Goal: Task Accomplishment & Management: Complete application form

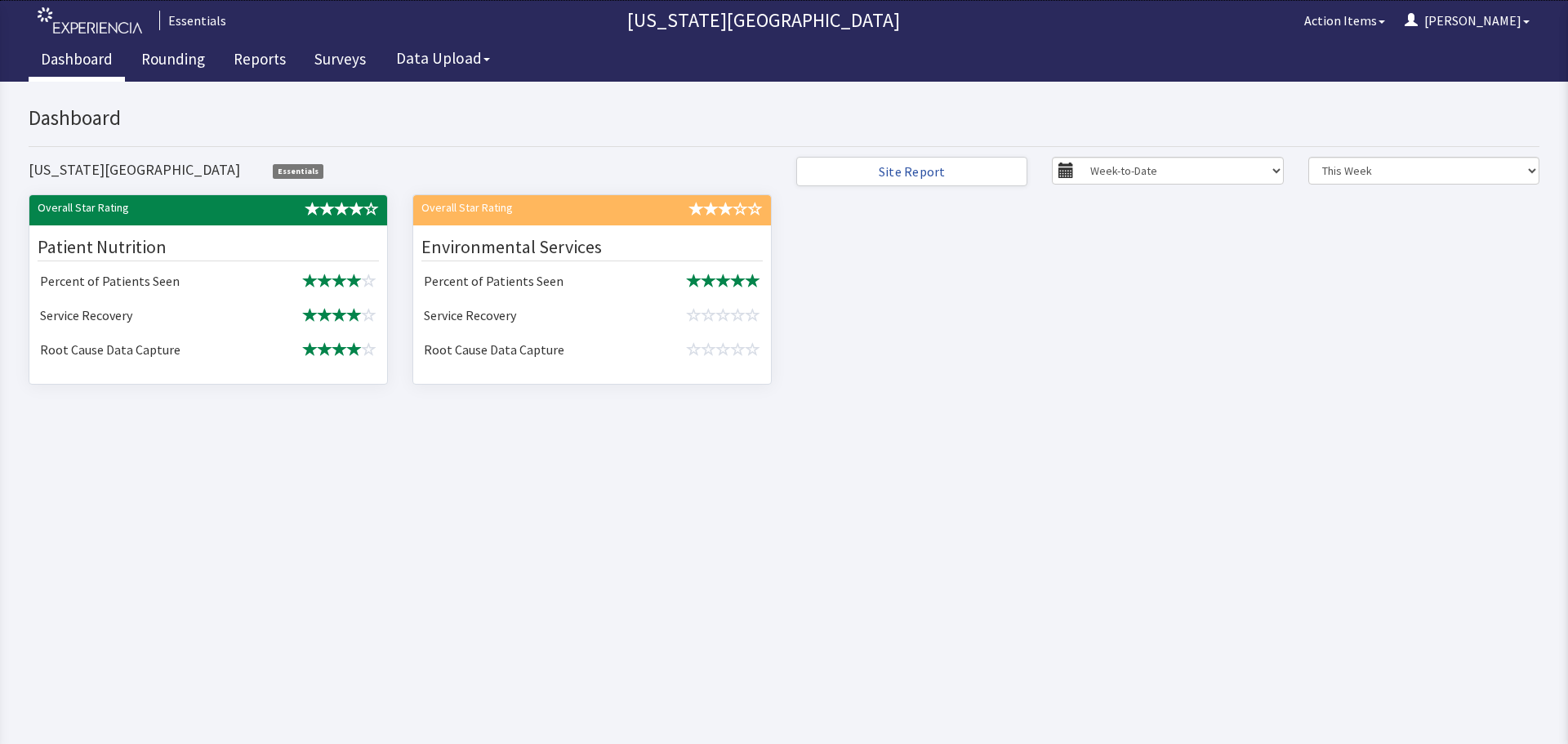
click at [254, 236] on div "Patient Nutrition" at bounding box center [208, 247] width 341 height 28
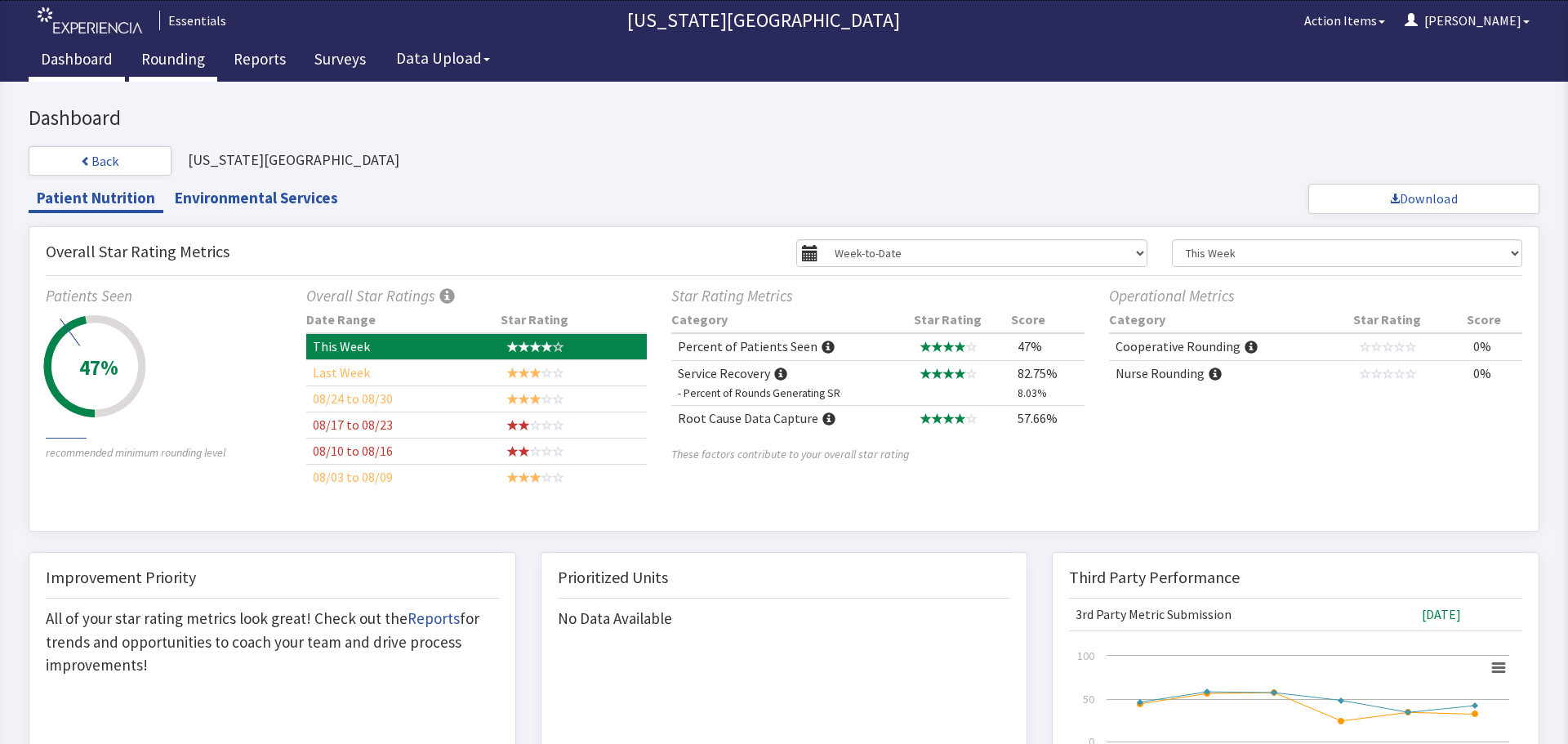
click at [179, 62] on link "Rounding" at bounding box center [173, 61] width 89 height 41
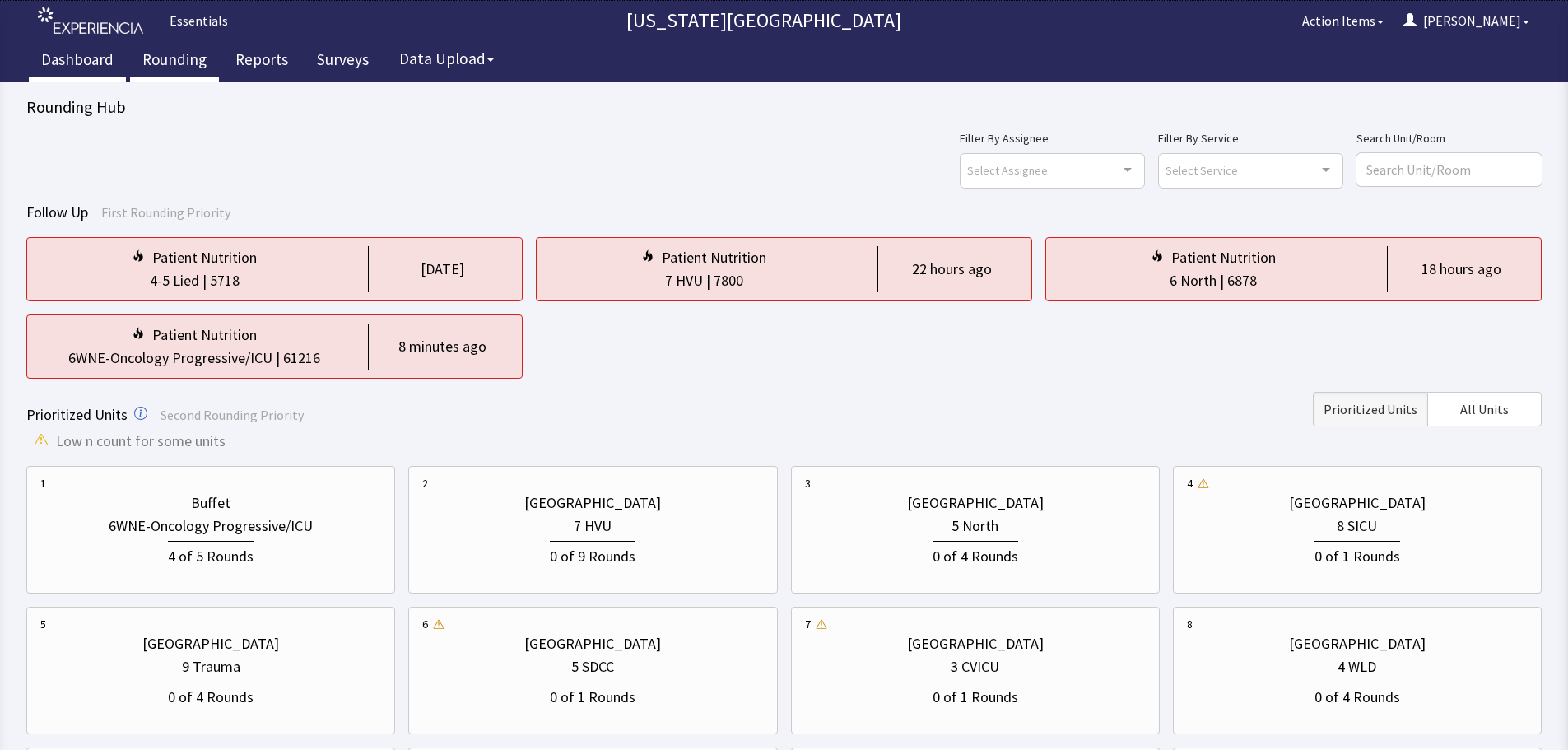
click at [72, 60] on link "Dashboard" at bounding box center [78, 62] width 97 height 42
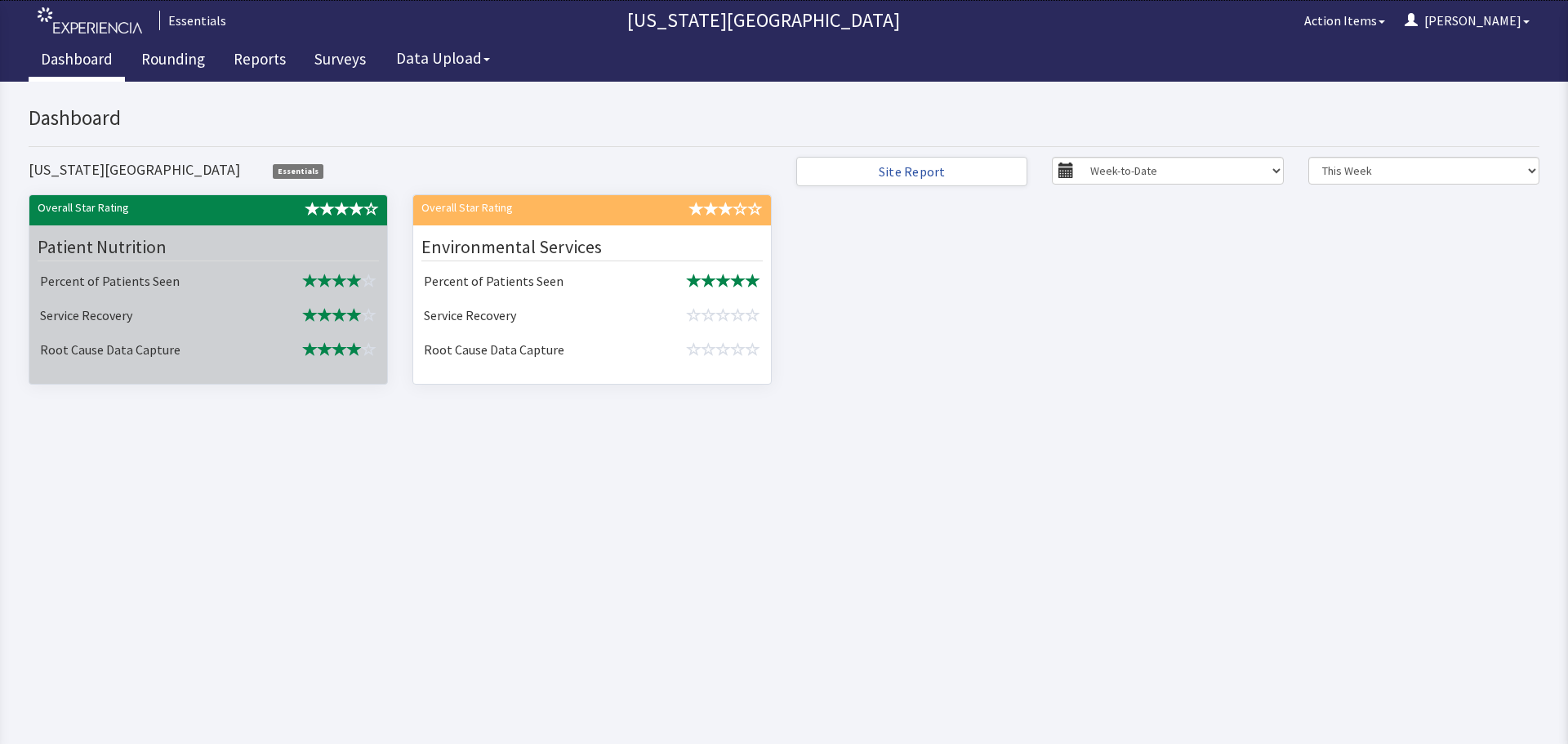
click at [209, 277] on td "Percent of Patients Seen" at bounding box center [145, 283] width 224 height 34
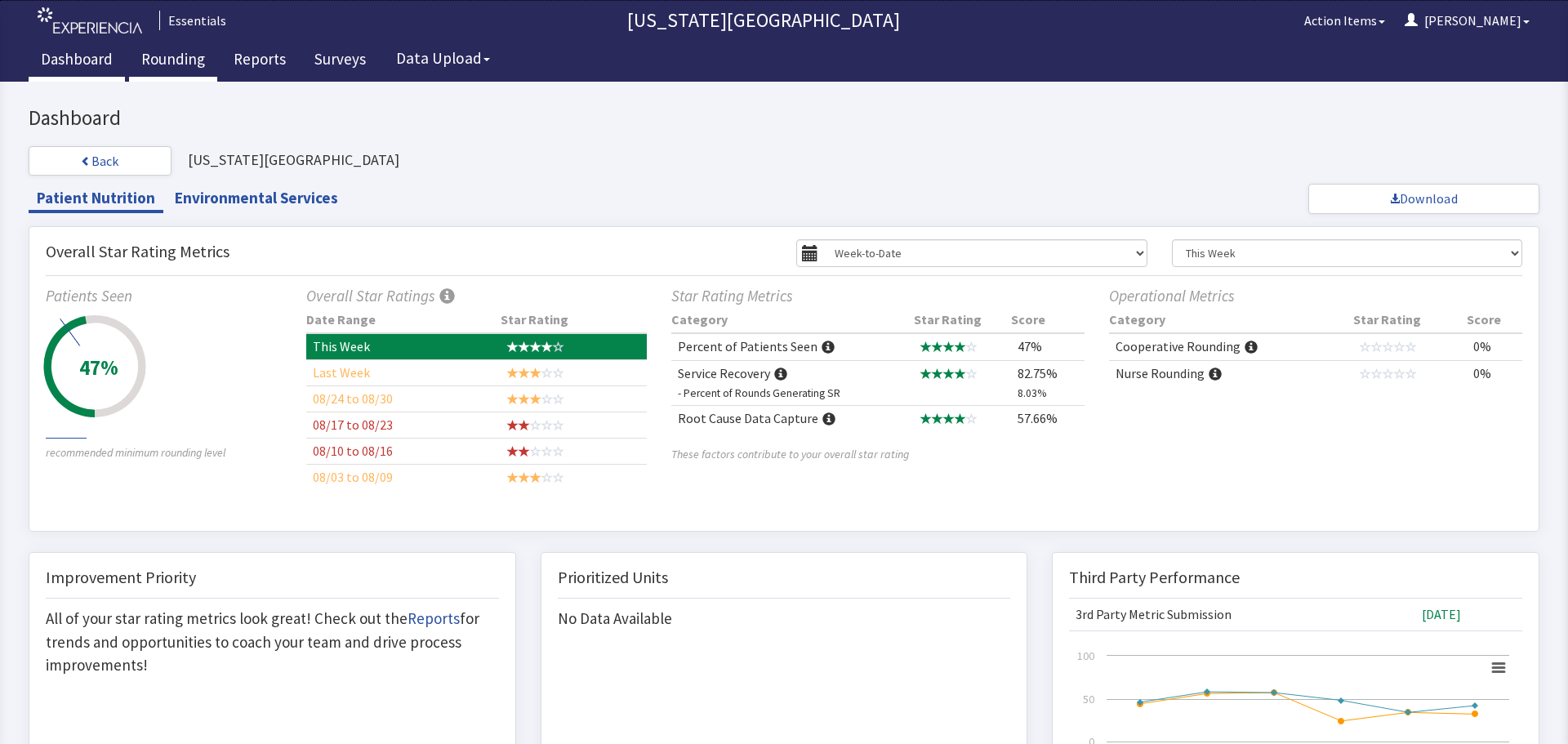
click at [205, 49] on link "Rounding" at bounding box center [173, 61] width 89 height 41
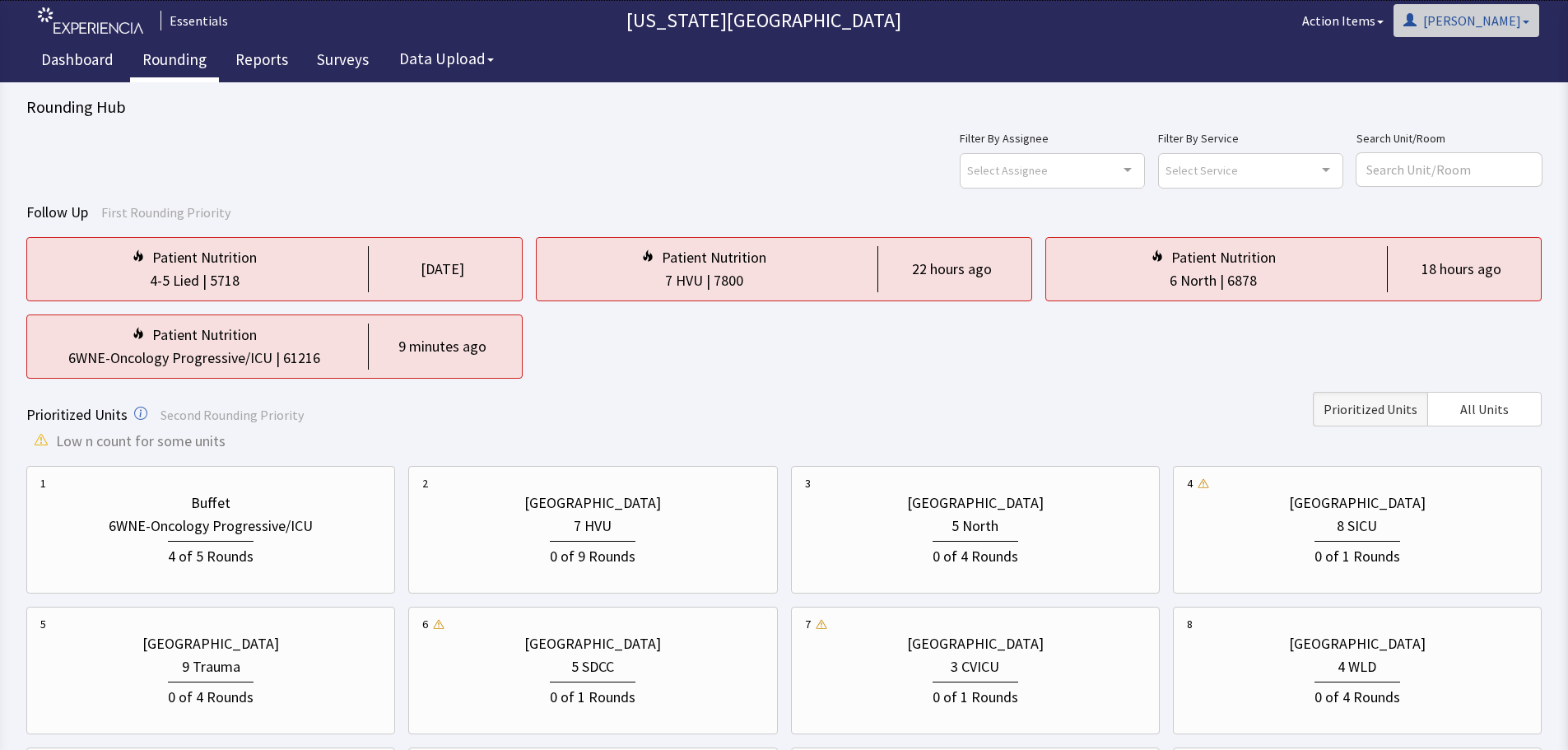
drag, startPoint x: 1439, startPoint y: 11, endPoint x: 1455, endPoint y: 13, distance: 16.1
click at [1393, 11] on button "Action Items" at bounding box center [1343, 20] width 102 height 33
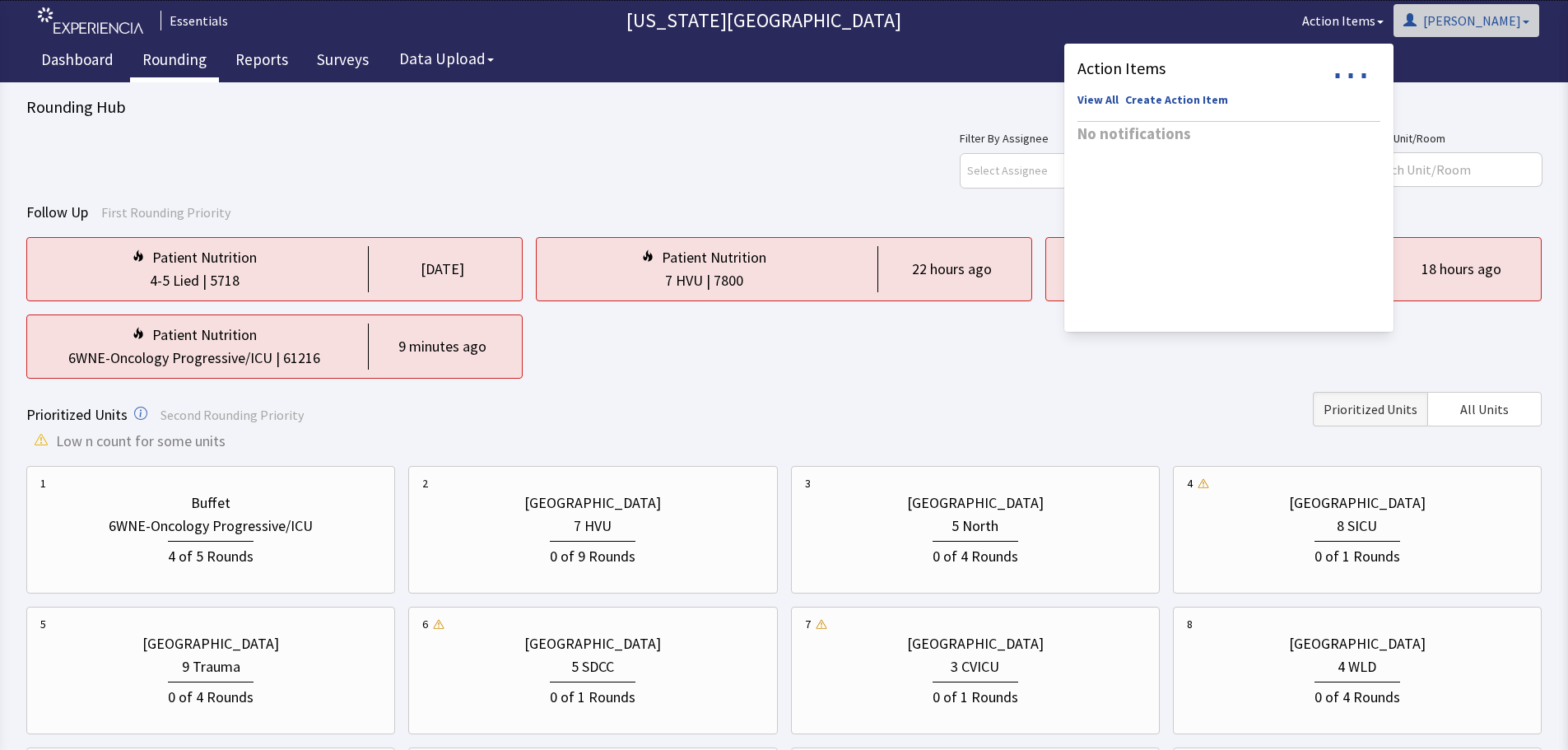
click at [1497, 13] on button "[PERSON_NAME]" at bounding box center [1465, 20] width 146 height 33
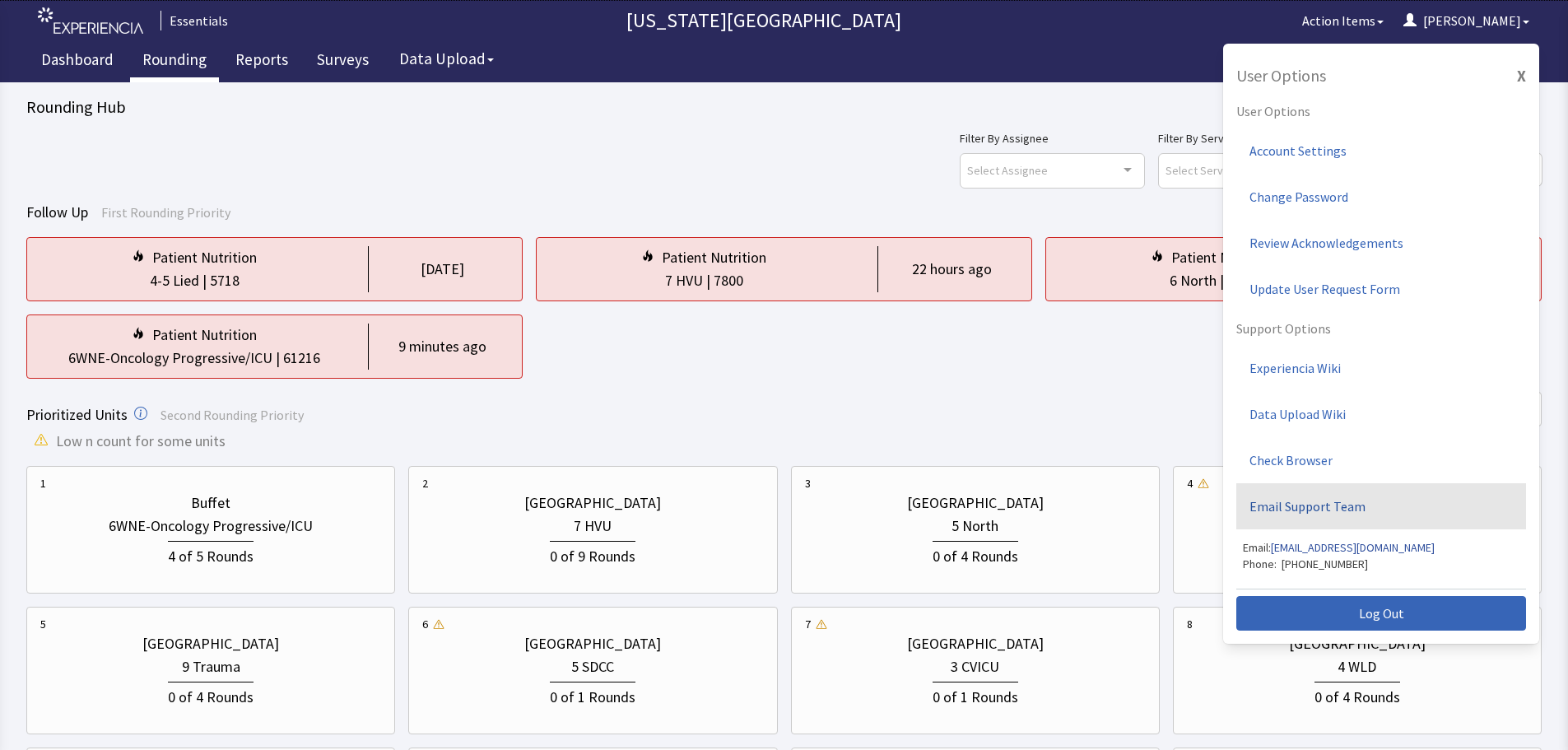
click at [1375, 510] on link "Email Support Team" at bounding box center [1381, 507] width 290 height 46
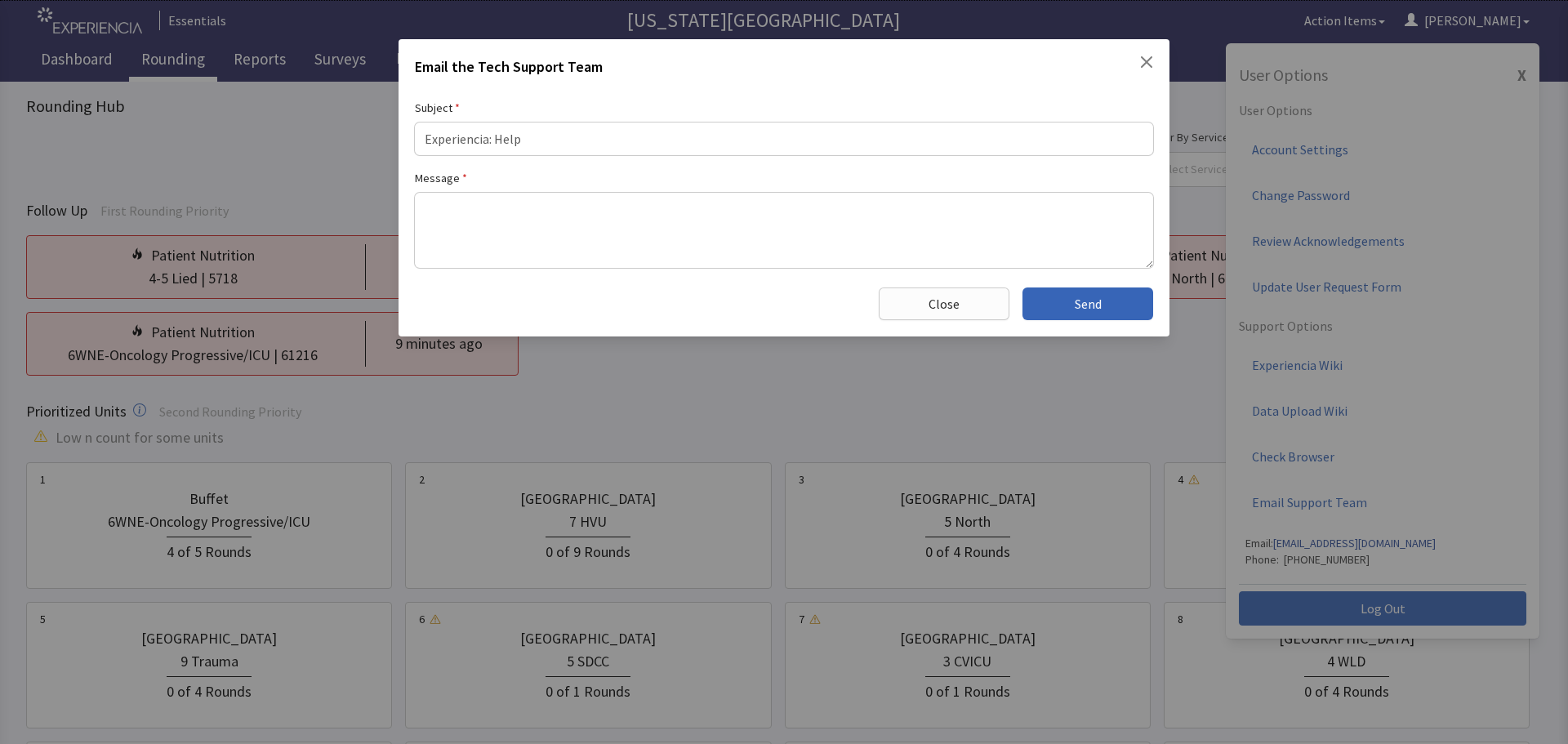
click at [959, 309] on button "Close" at bounding box center [944, 304] width 131 height 32
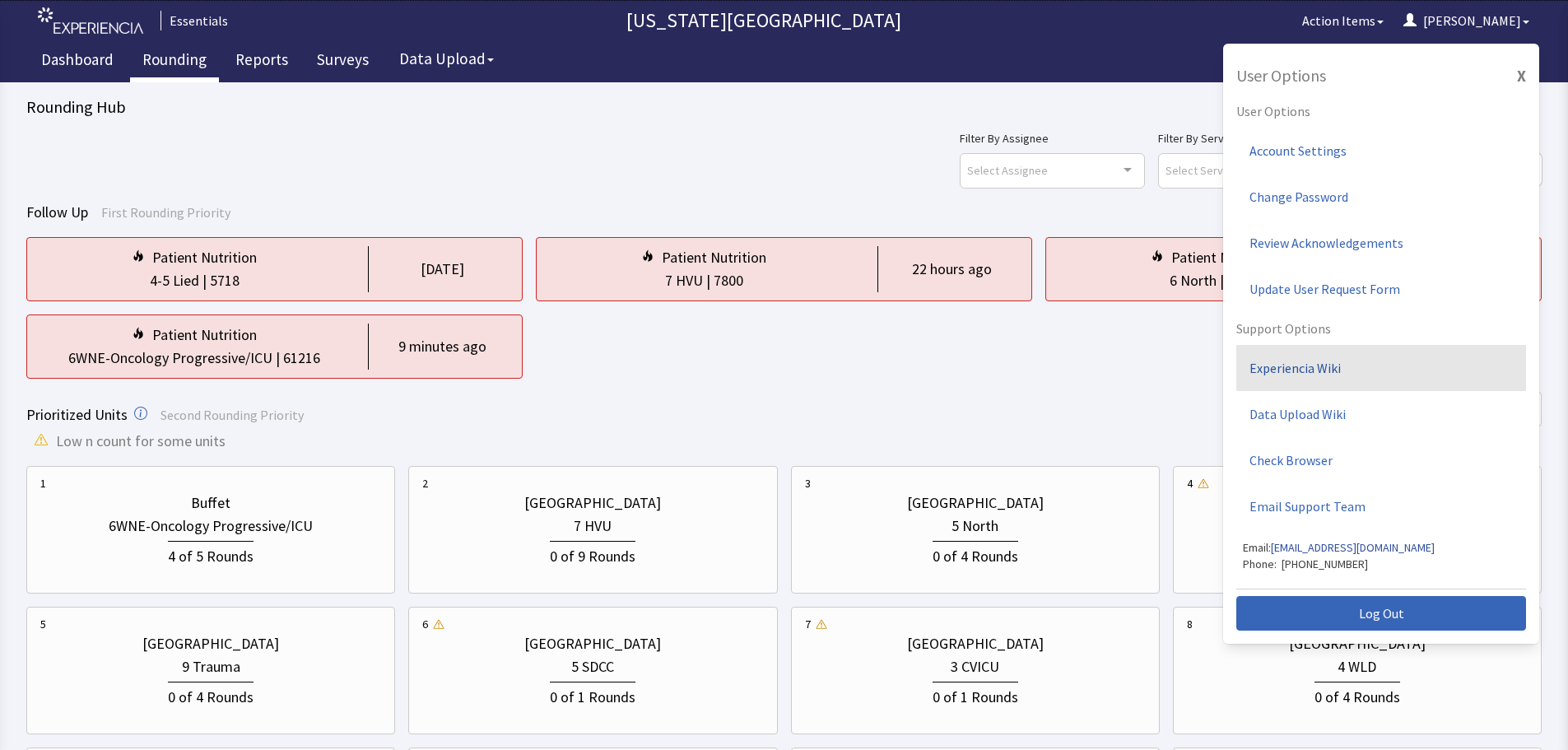
click at [1371, 371] on link "Experiencia Wiki" at bounding box center [1381, 368] width 290 height 46
click at [658, 139] on div "Filter By Assignee Select Assignee Clear Selection Cherylyn Gifford Allyson Dev…" at bounding box center [784, 157] width 1515 height 59
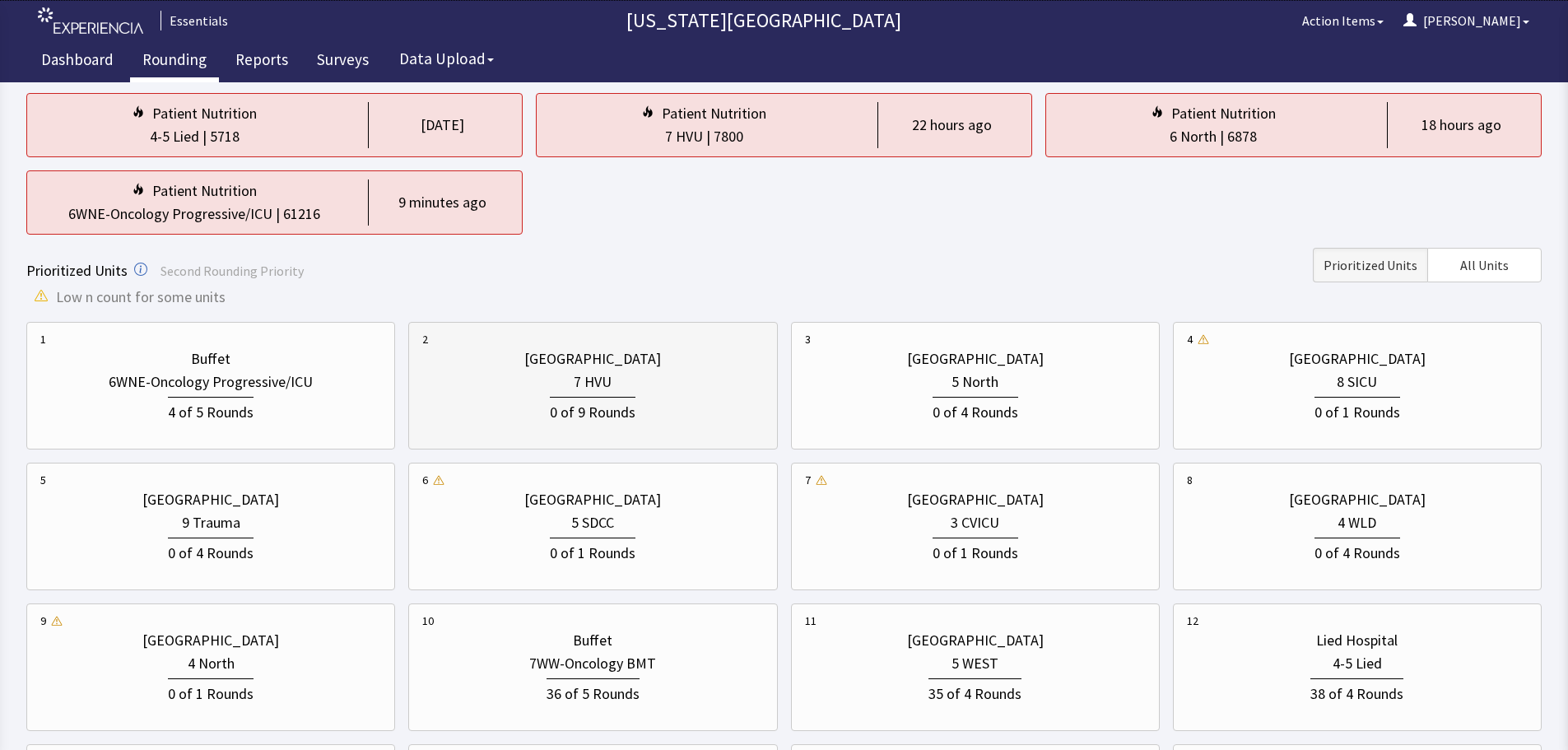
scroll to position [165, 0]
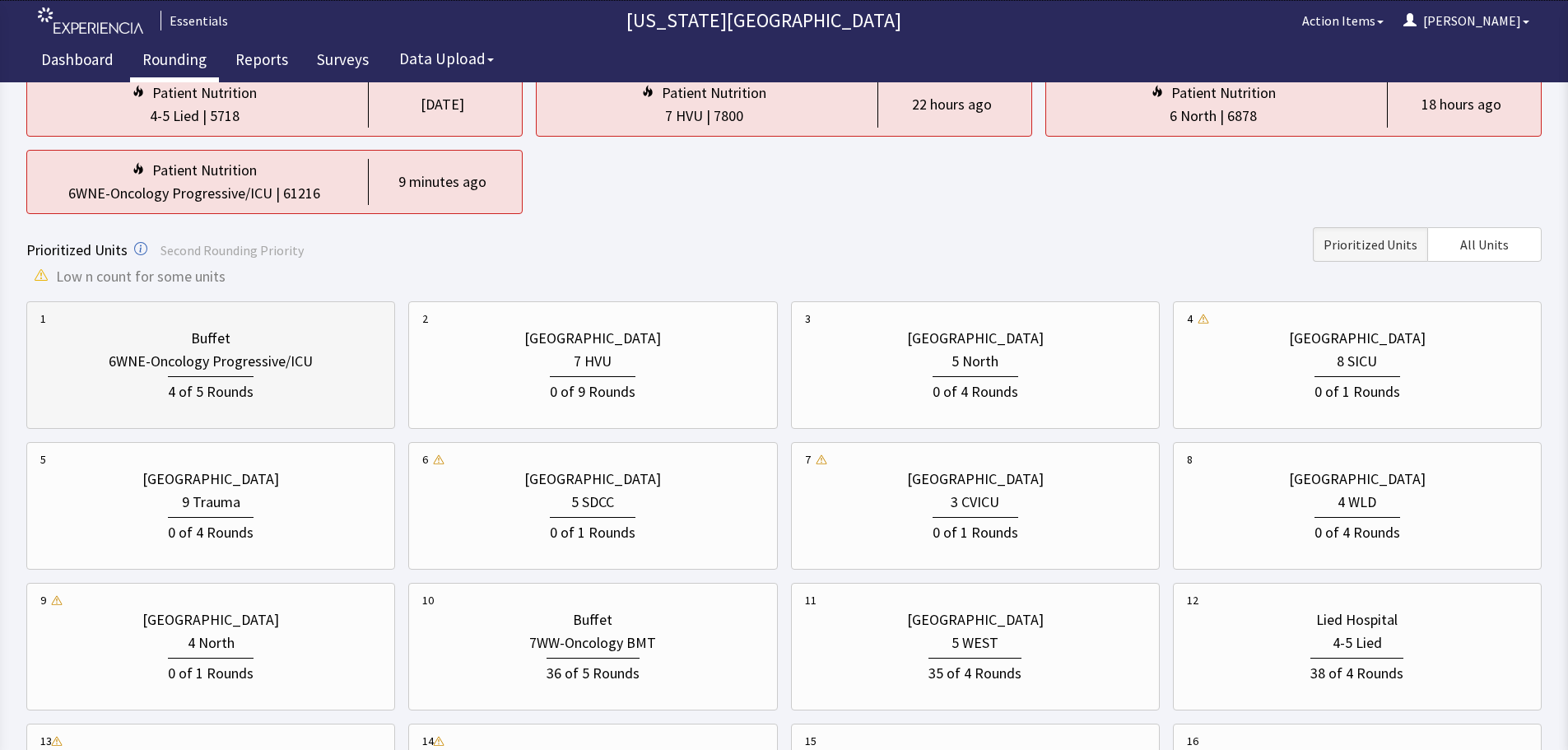
click at [167, 399] on div "4 of 5 Rounds" at bounding box center [210, 388] width 340 height 30
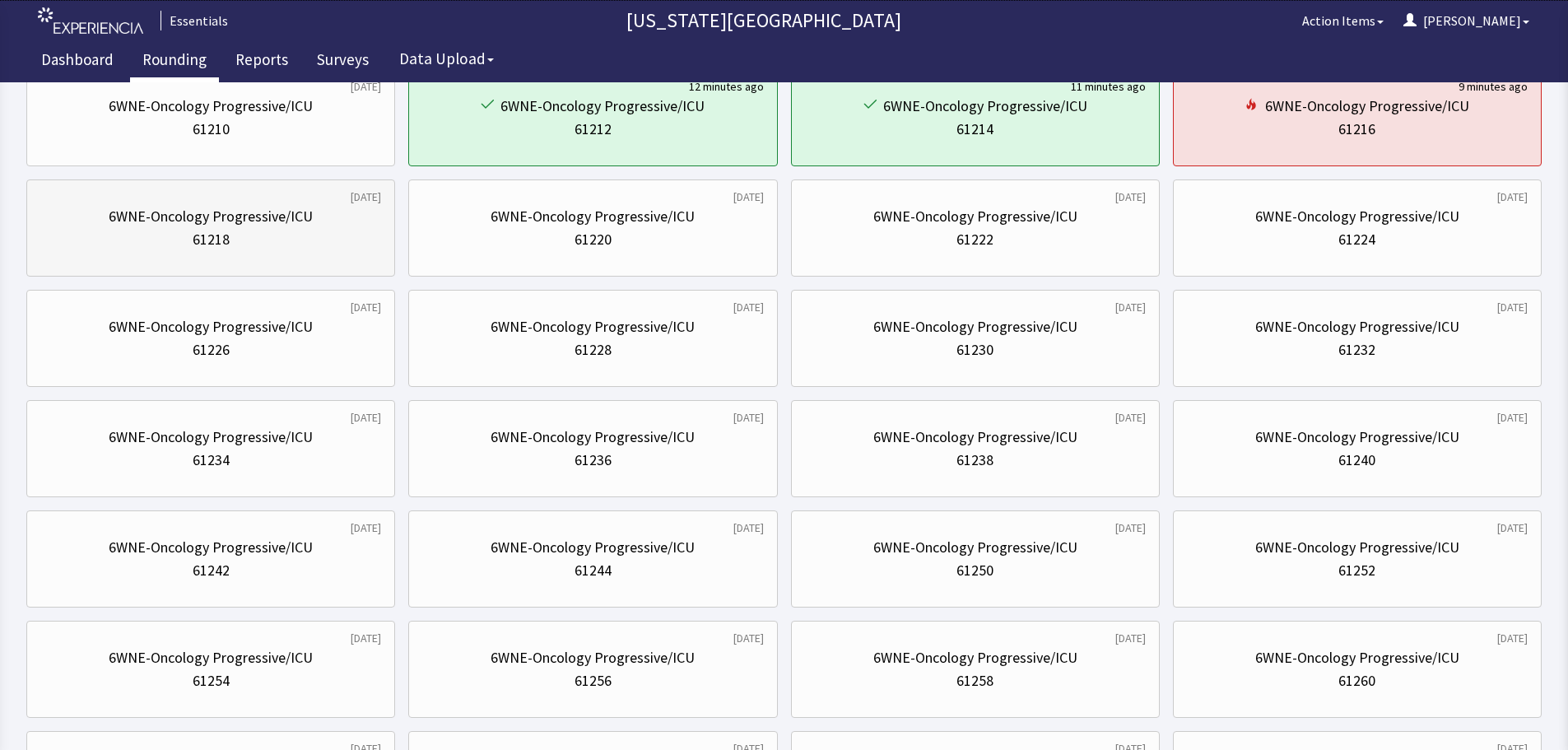
scroll to position [0, 0]
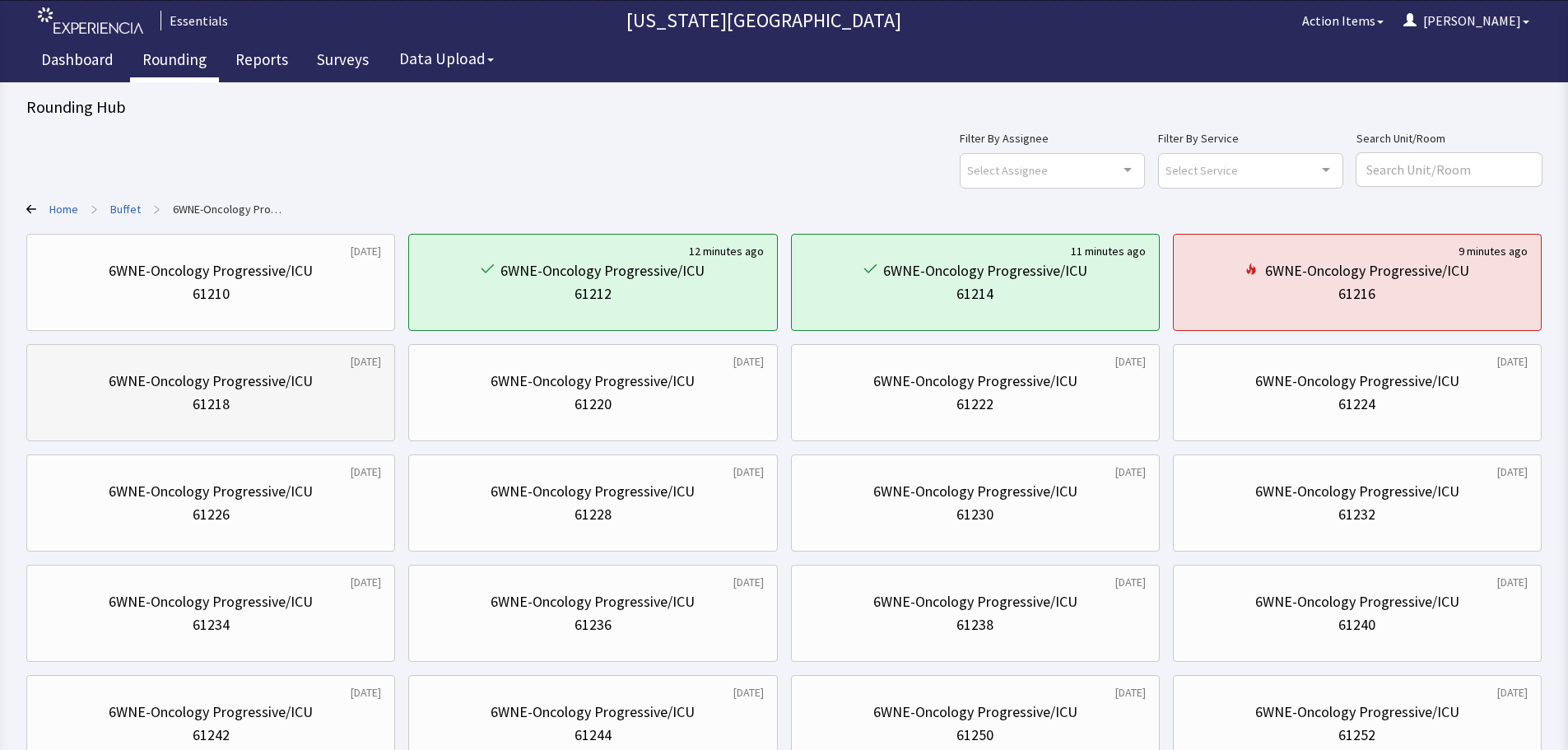
click at [163, 386] on div "6WNE-Oncology Progressive/ICU" at bounding box center [210, 381] width 204 height 23
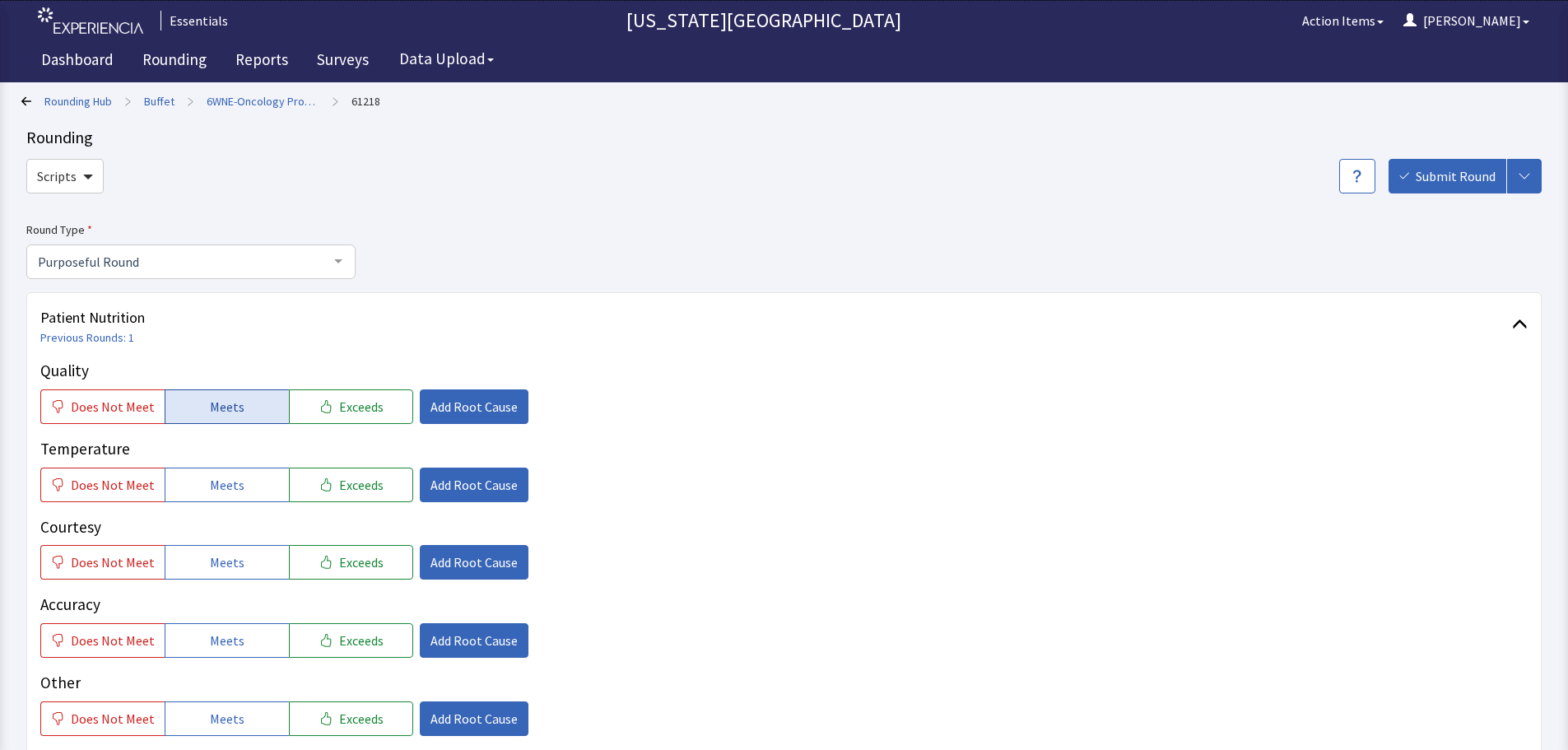
click at [214, 404] on span "Meets" at bounding box center [226, 407] width 34 height 19
click at [215, 484] on span "Meets" at bounding box center [226, 485] width 34 height 19
click at [217, 579] on button "Meets" at bounding box center [226, 562] width 125 height 34
drag, startPoint x: 217, startPoint y: 662, endPoint x: 221, endPoint y: 642, distance: 20.4
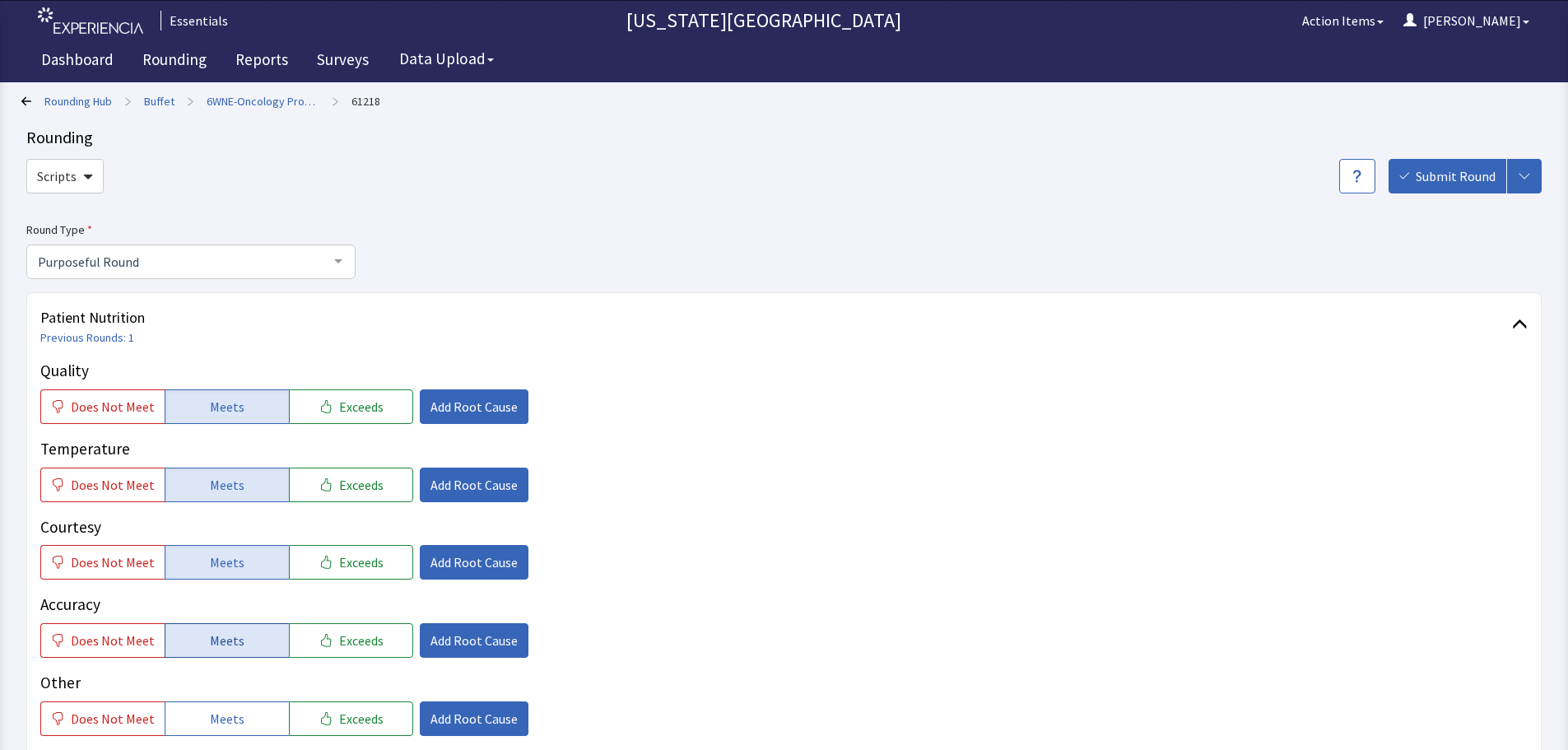
click at [217, 661] on div "Quality Does Not Meet Meets Exceeds Add Root Cause Temperature Does Not Meet Me…" at bounding box center [784, 547] width 1487 height 377
click at [221, 642] on span "Meets" at bounding box center [226, 640] width 34 height 19
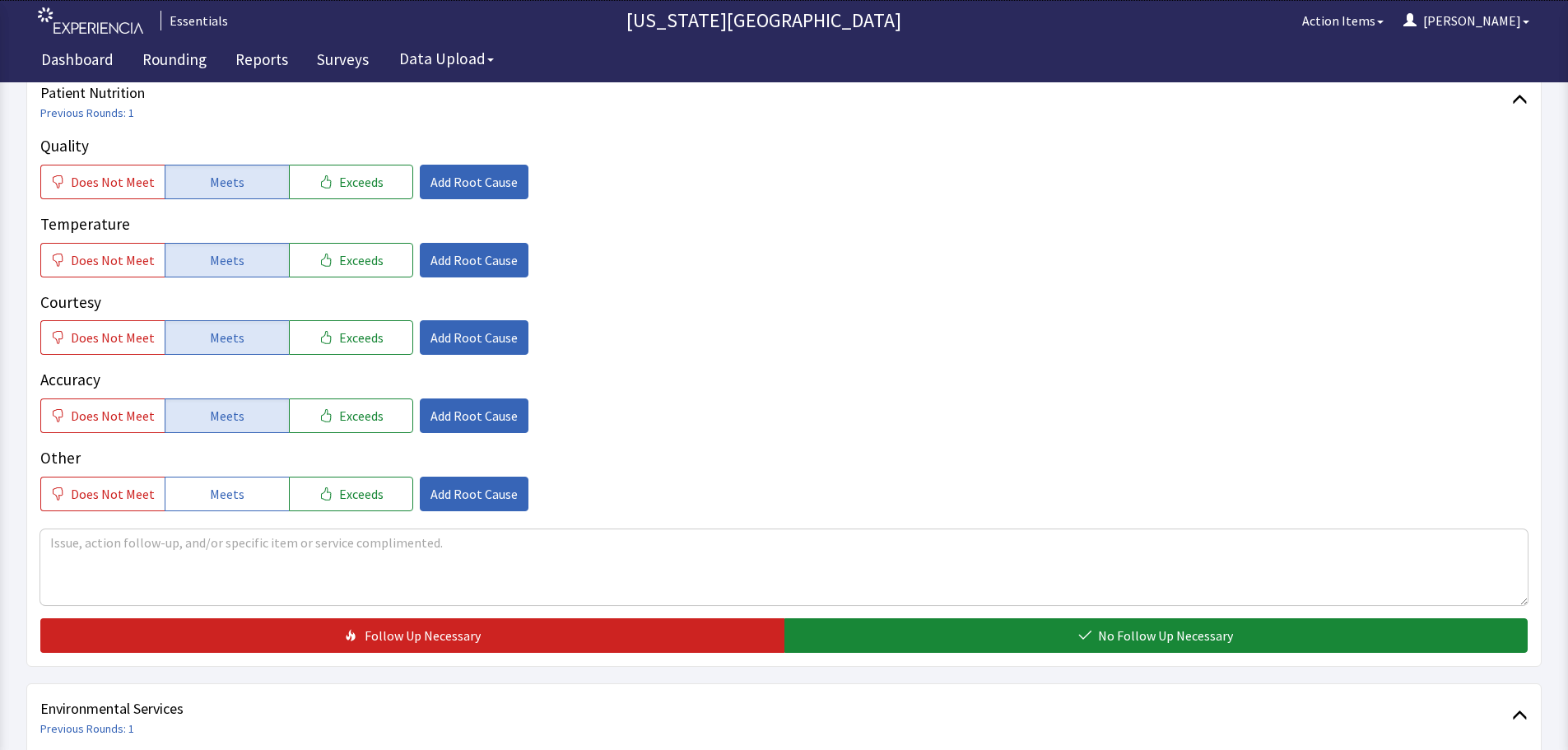
scroll to position [165, 0]
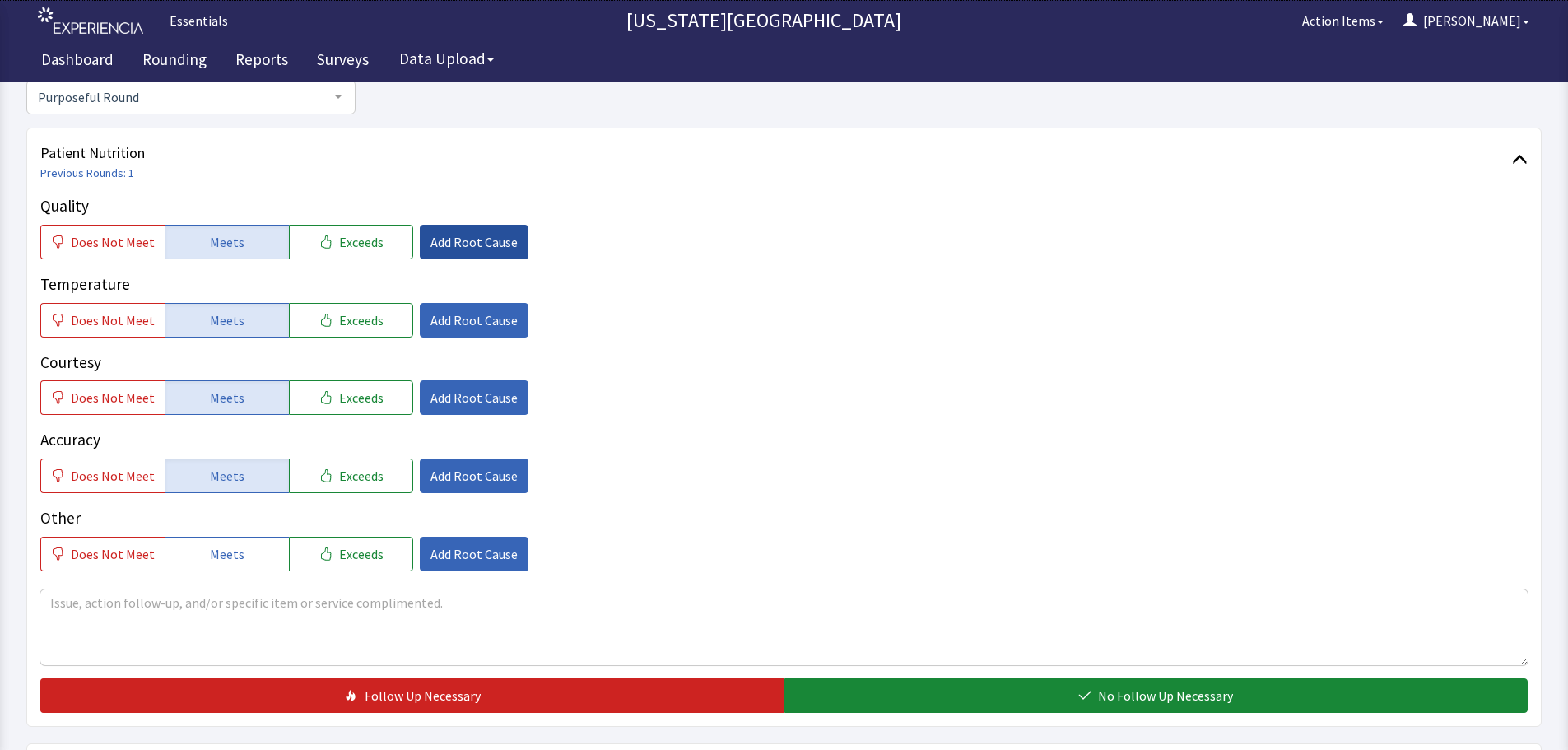
click at [442, 246] on span "Add Root Cause" at bounding box center [474, 242] width 88 height 19
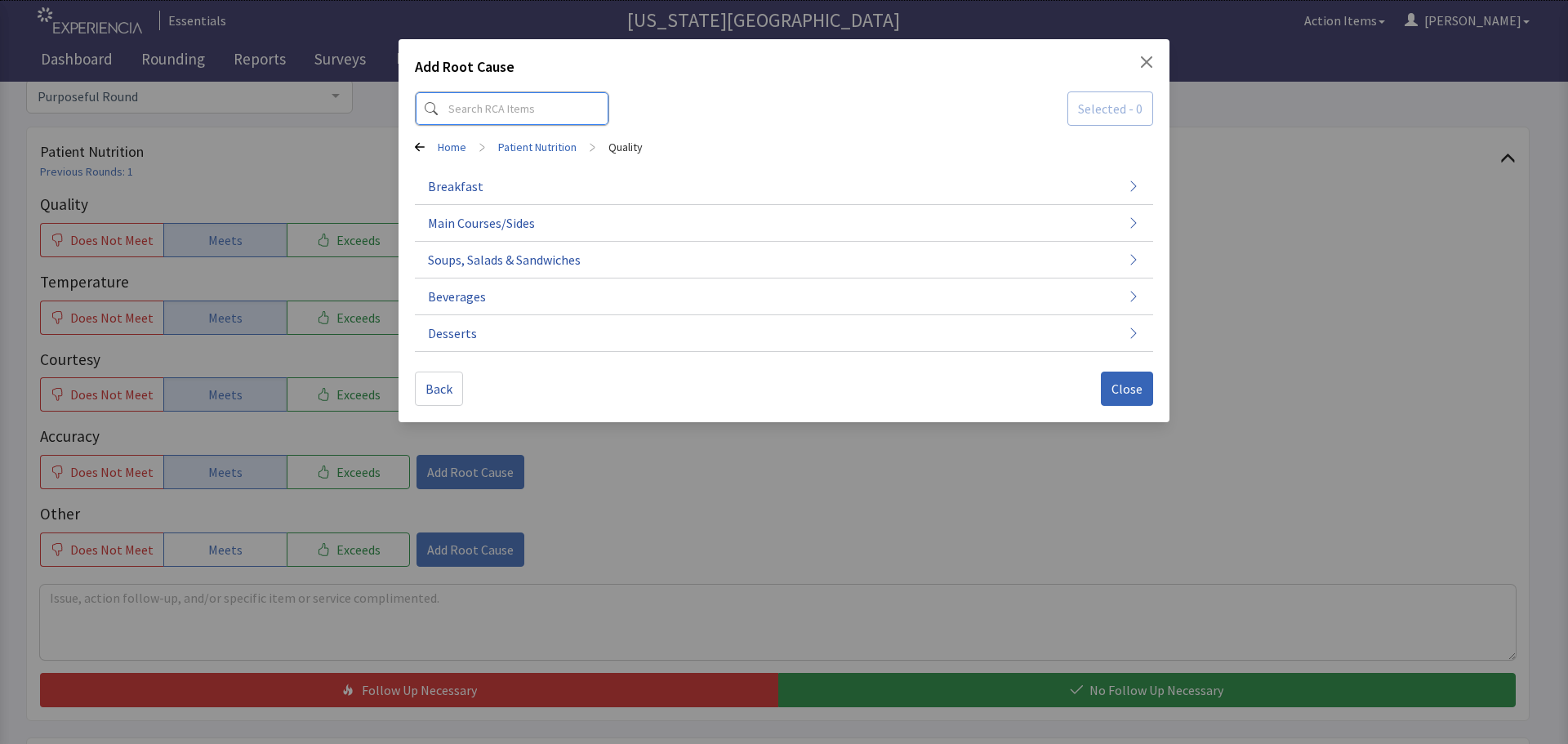
click at [496, 116] on input at bounding box center [512, 108] width 195 height 34
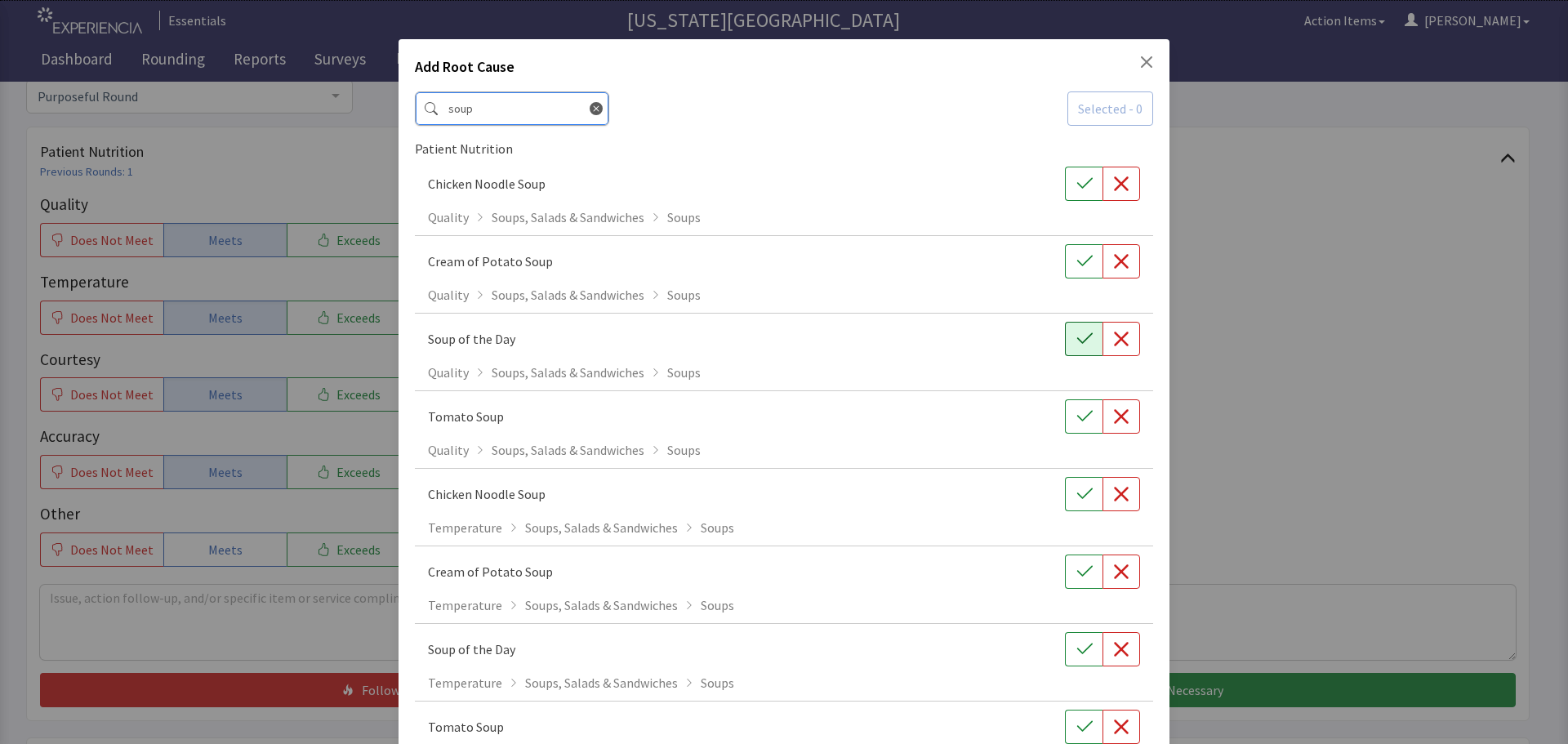
type input "soup"
click at [1065, 345] on button "button" at bounding box center [1083, 339] width 38 height 34
click at [1076, 651] on icon "button" at bounding box center [1084, 649] width 17 height 17
click at [1142, 61] on icon "Close" at bounding box center [1146, 61] width 13 height 13
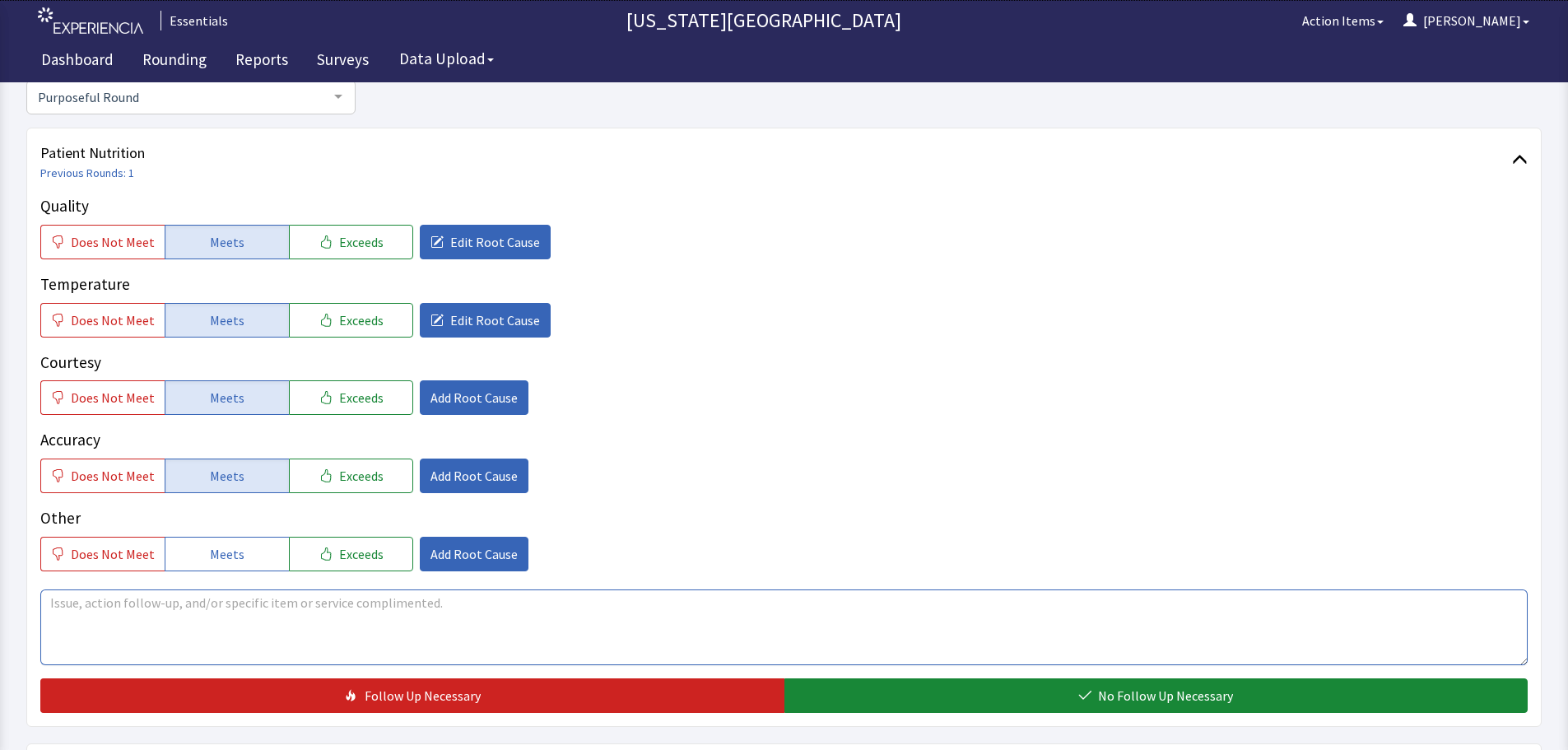
click at [346, 607] on textarea at bounding box center [784, 628] width 1487 height 76
drag, startPoint x: 417, startPoint y: 594, endPoint x: 227, endPoint y: 604, distance: 190.3
click at [227, 604] on textarea "loved the chili for lunch [DATE]! Had a little kick but not too spicy." at bounding box center [784, 628] width 1487 height 76
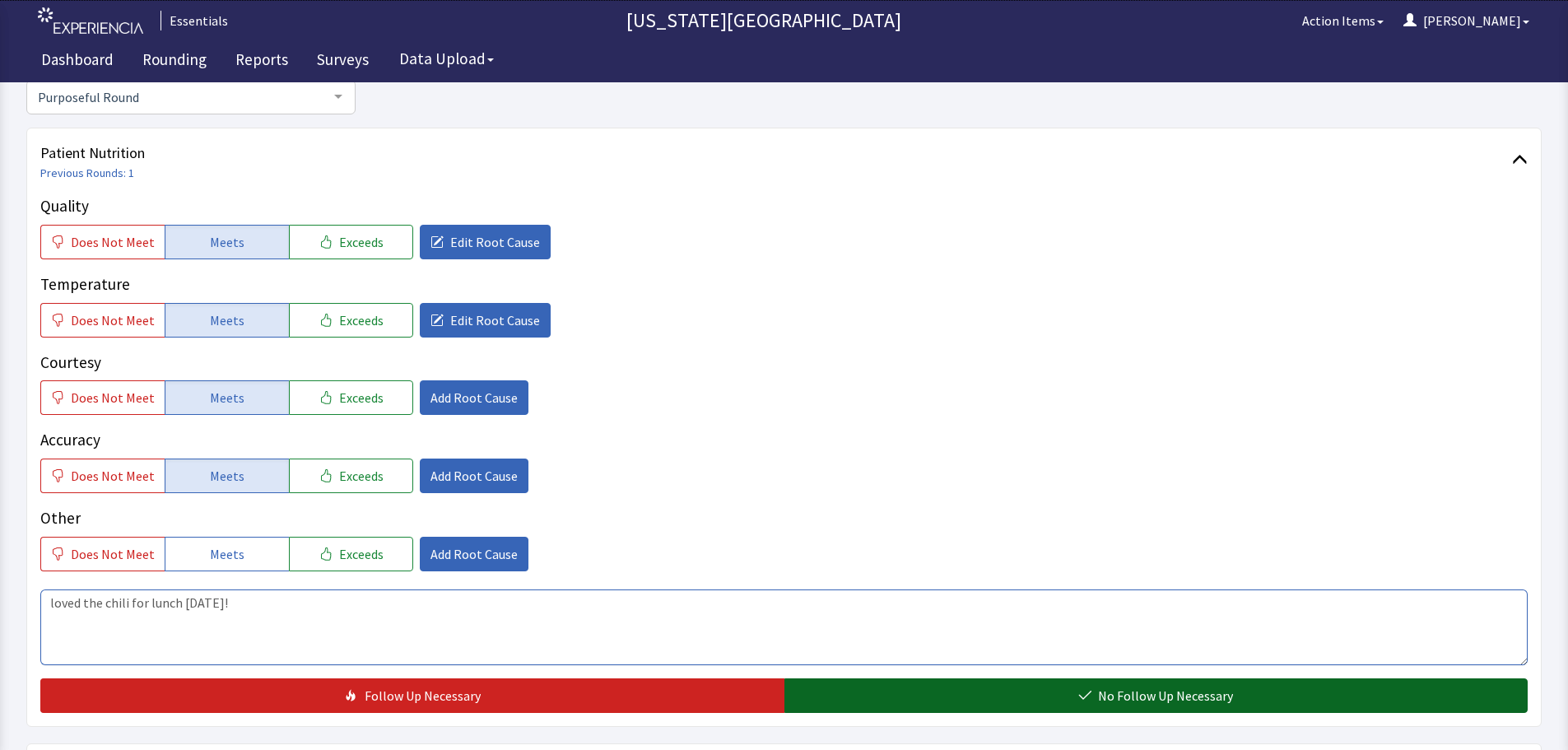
type textarea "loved the chili for lunch [DATE]!"
click at [1256, 699] on button "No Follow Up Necessary" at bounding box center [1156, 695] width 744 height 34
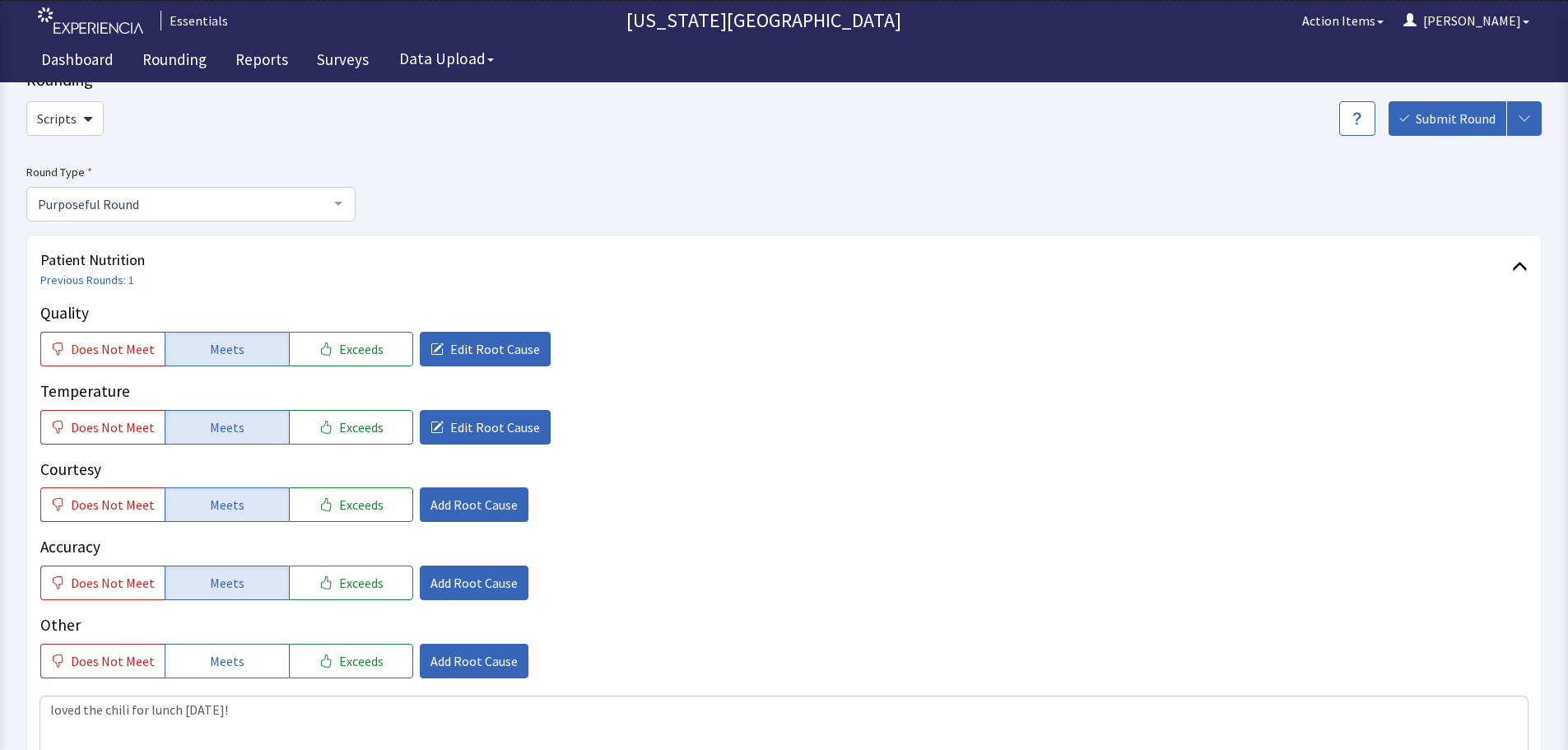
scroll to position [0, 0]
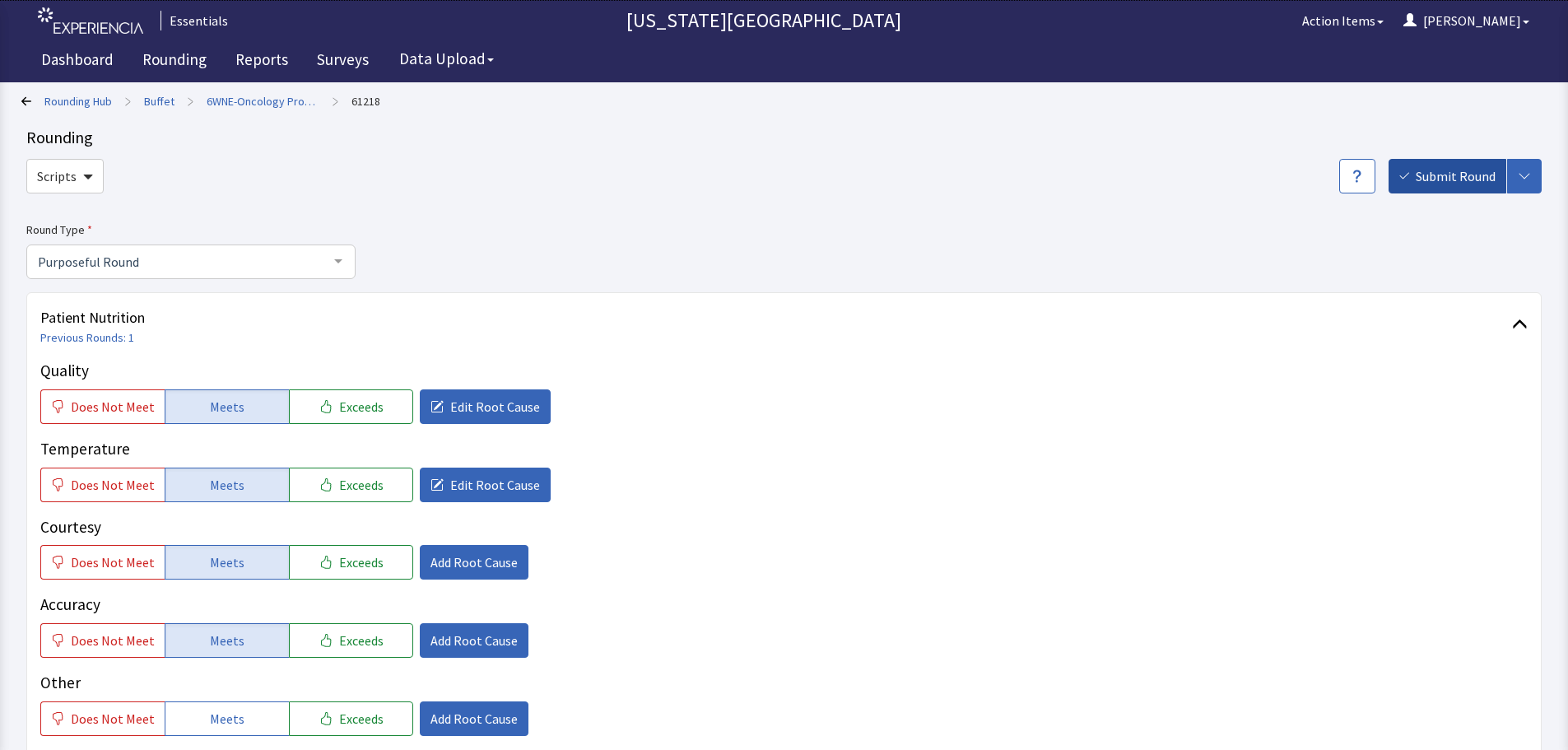
click at [1441, 180] on span "Submit Round" at bounding box center [1455, 176] width 80 height 19
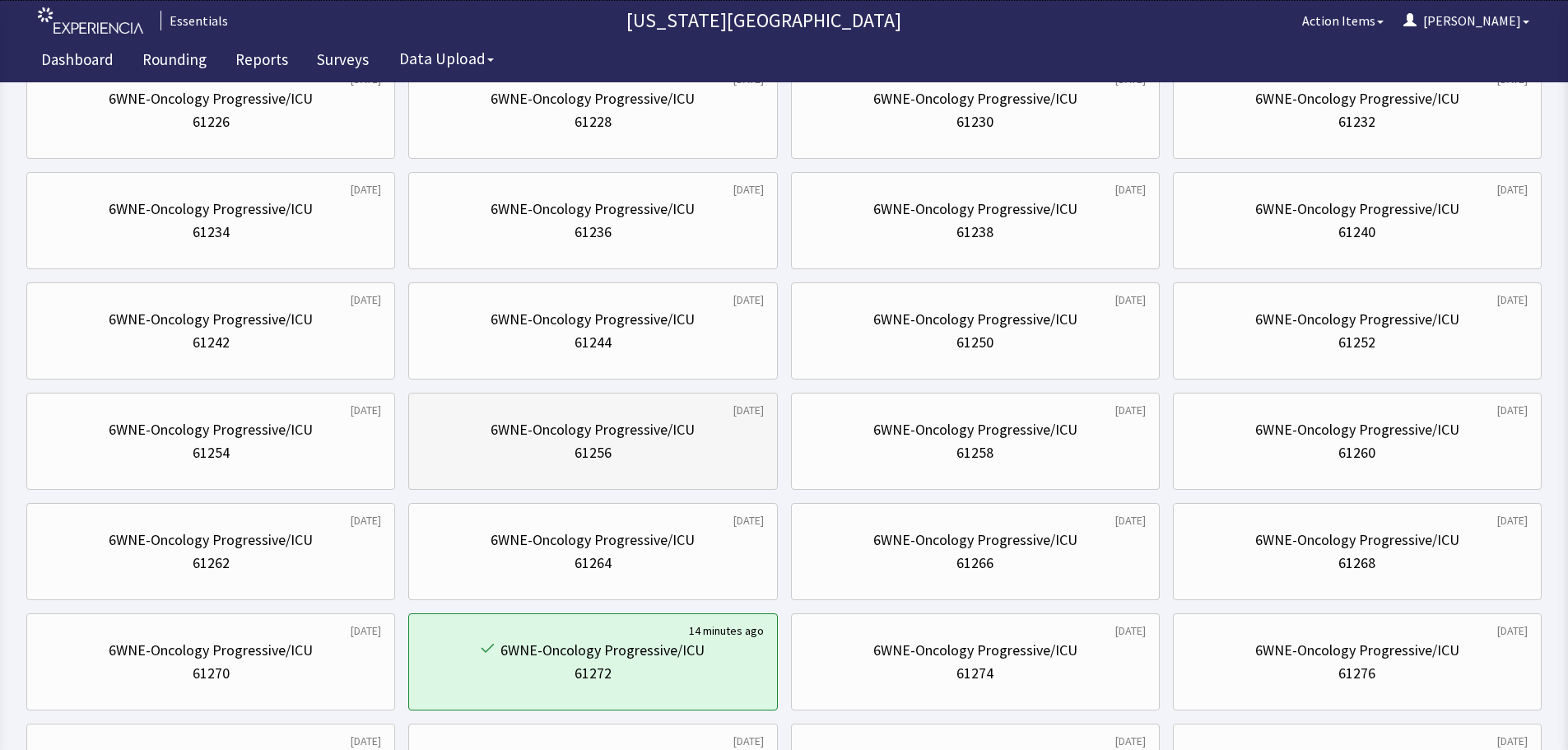
scroll to position [577, 0]
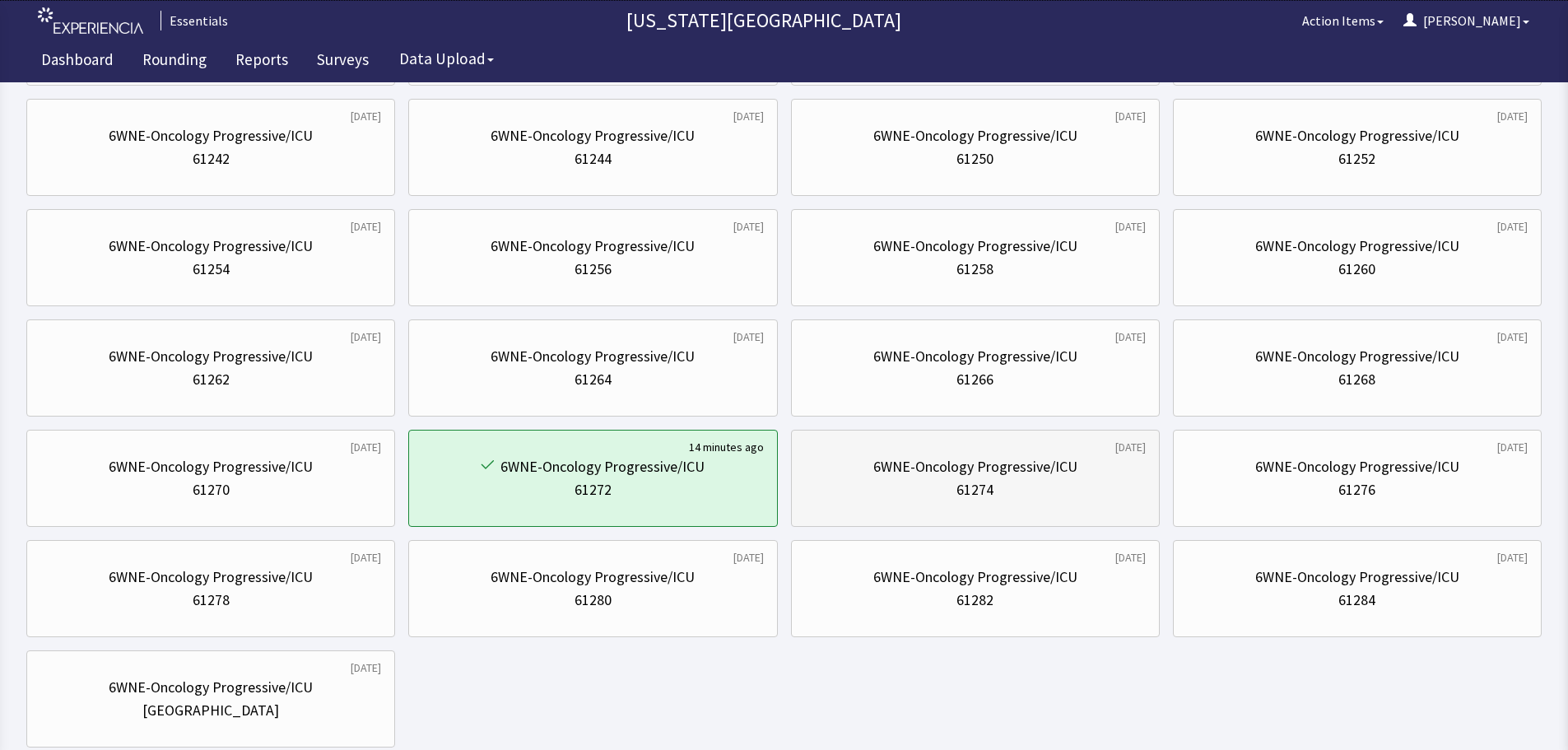
click at [1024, 481] on div "61274" at bounding box center [975, 490] width 340 height 23
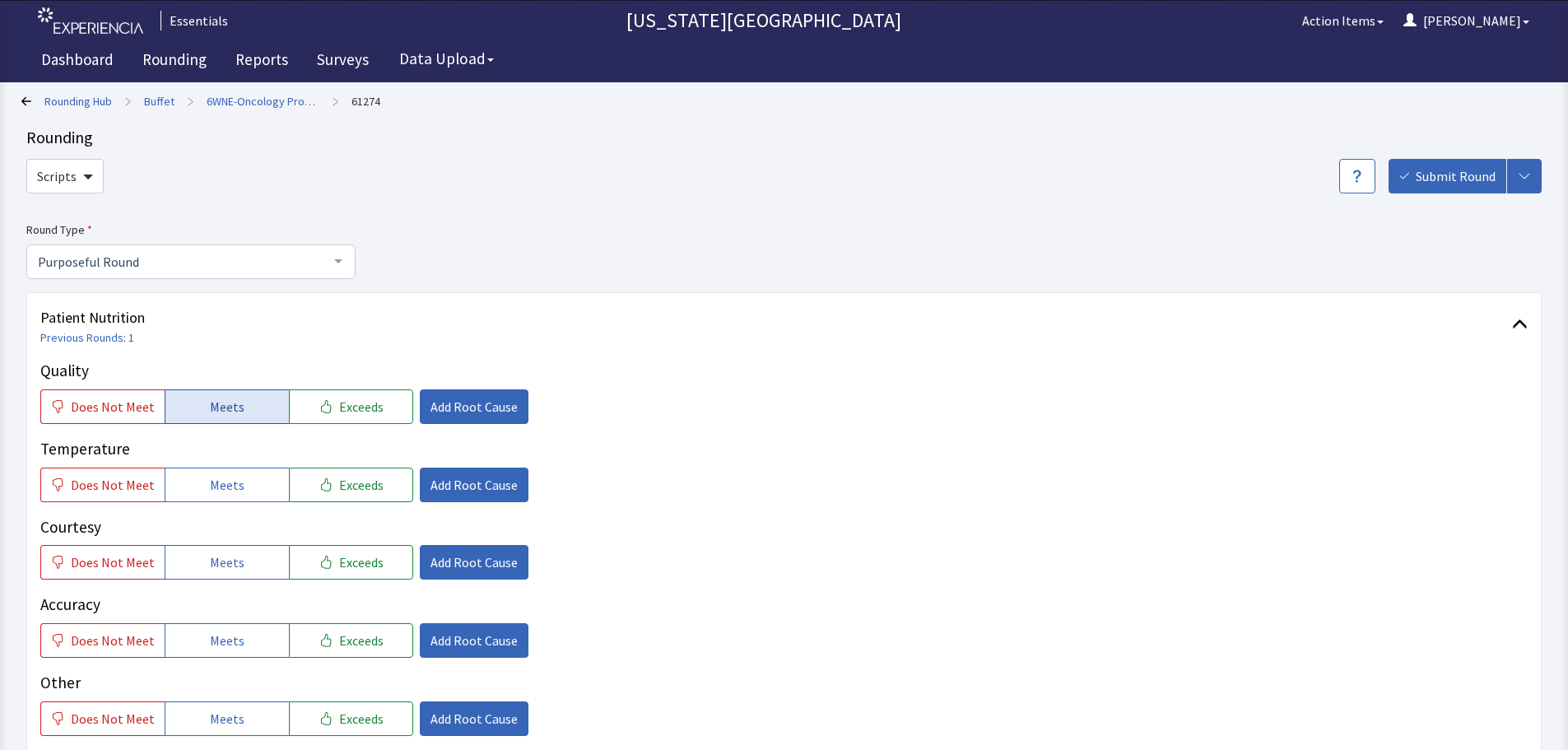
click at [189, 396] on button "Meets" at bounding box center [226, 406] width 125 height 34
click at [187, 483] on button "Meets" at bounding box center [226, 485] width 125 height 34
click at [189, 568] on button "Meets" at bounding box center [226, 562] width 125 height 34
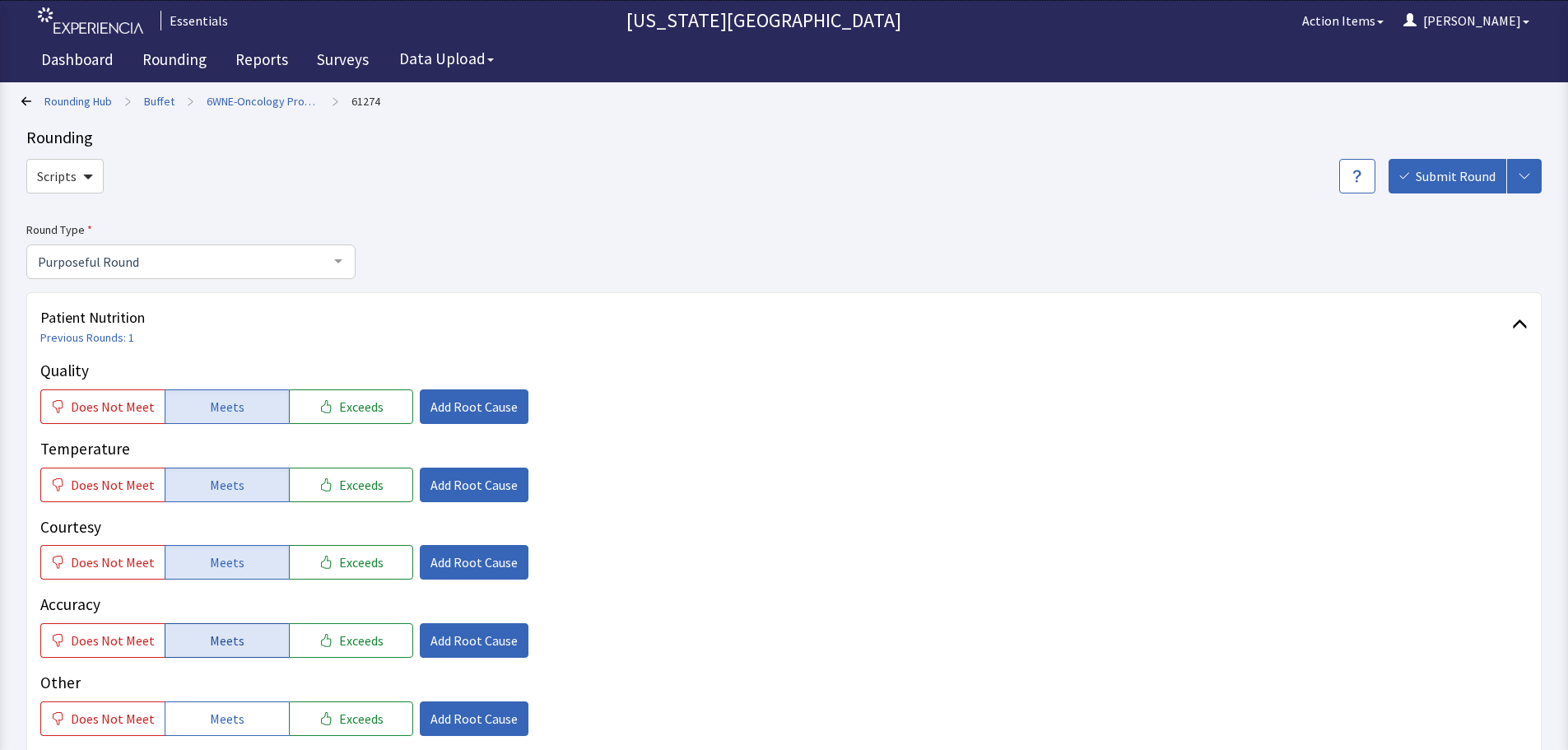
click at [195, 635] on button "Meets" at bounding box center [226, 640] width 125 height 34
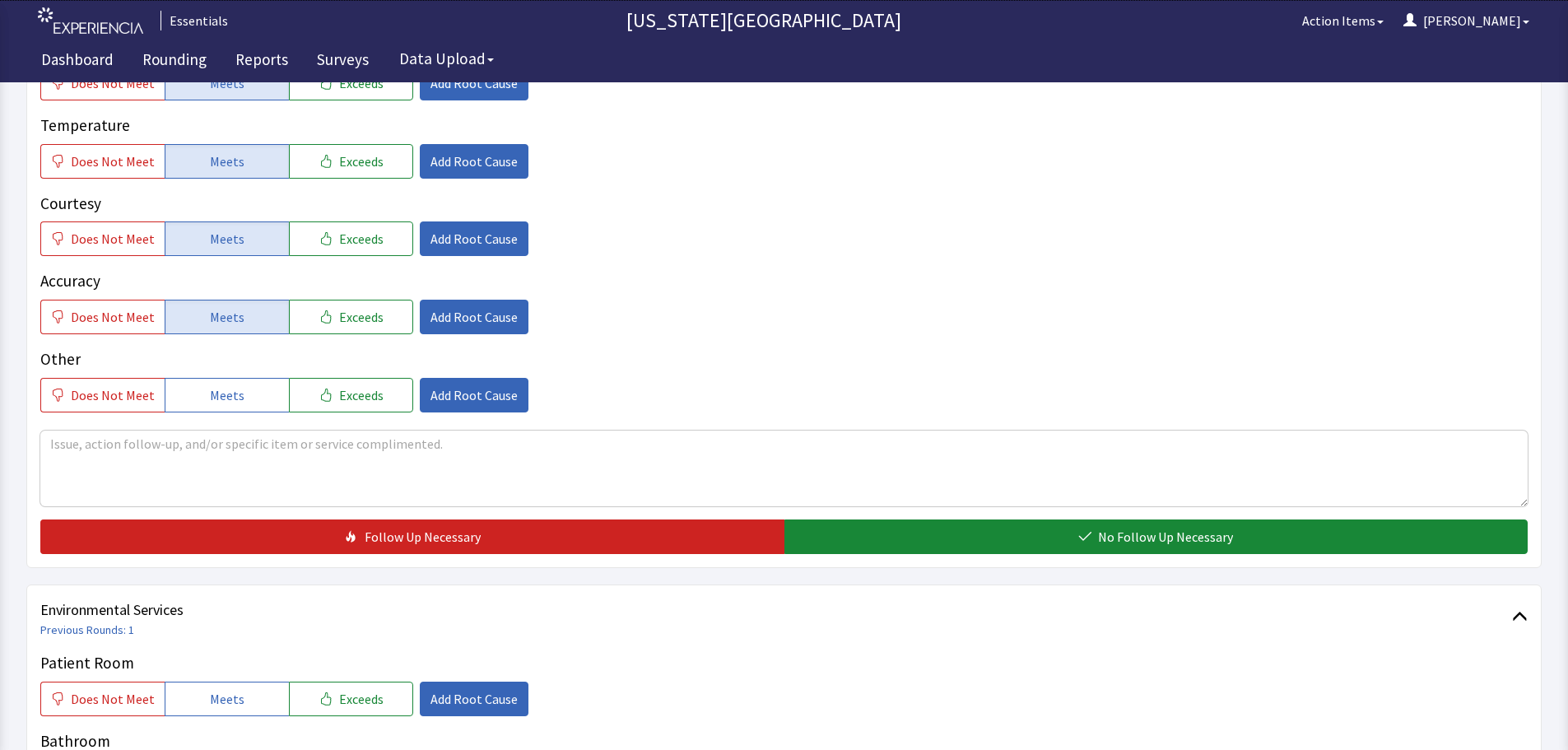
scroll to position [329, 0]
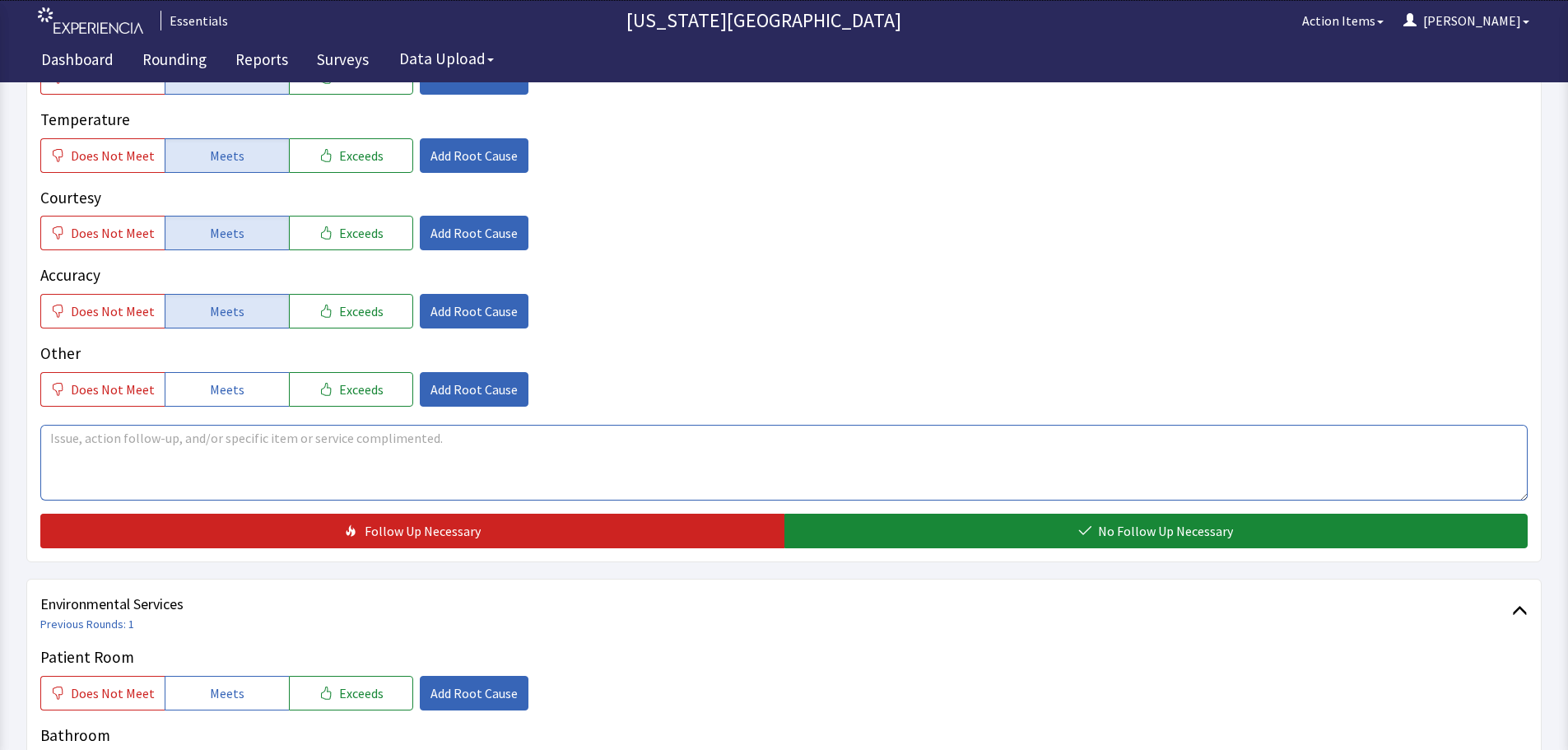
click at [461, 448] on textarea at bounding box center [784, 463] width 1487 height 76
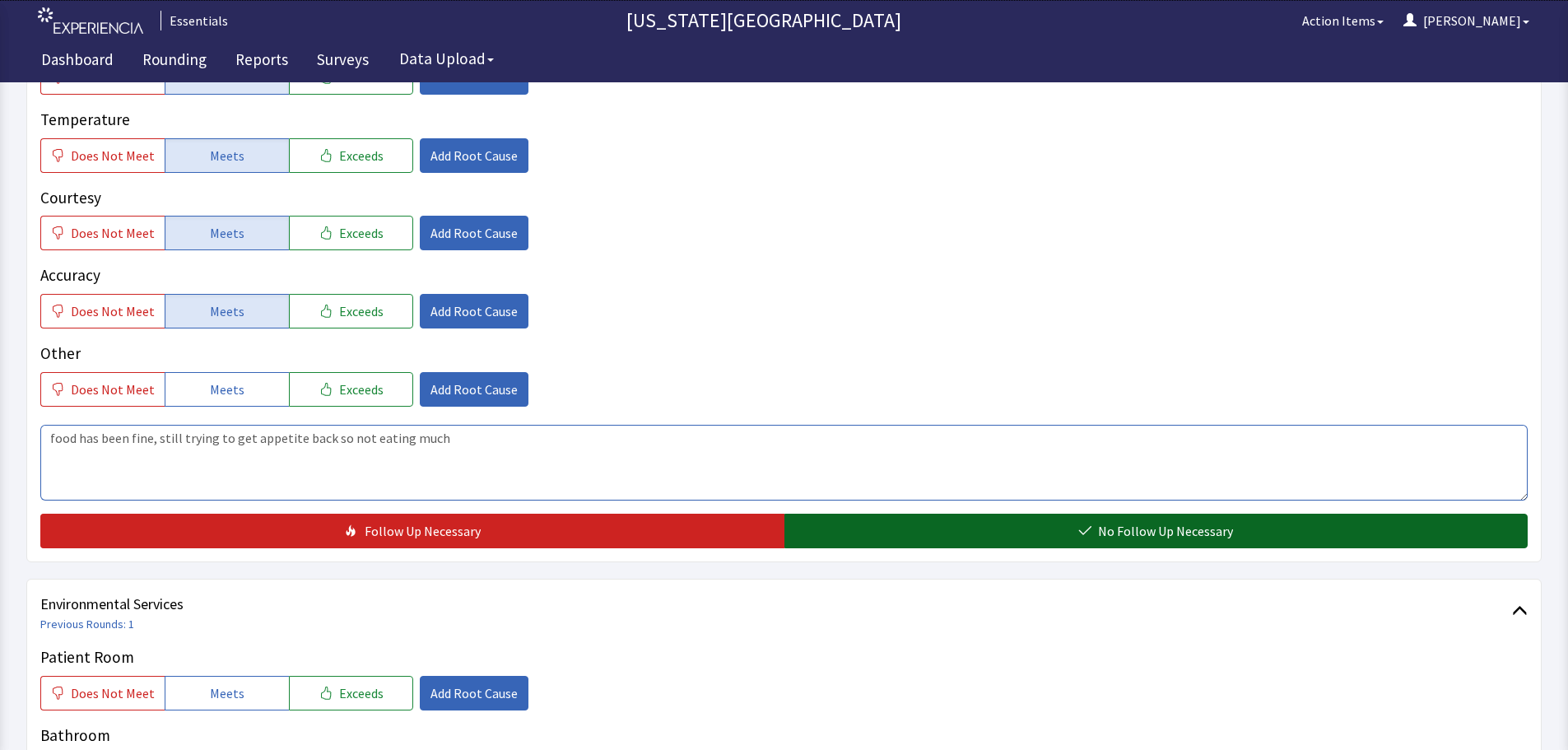
type textarea "food has been fine, still trying to get appetite back so not eating much"
click at [1094, 515] on button "No Follow Up Necessary" at bounding box center [1156, 531] width 744 height 34
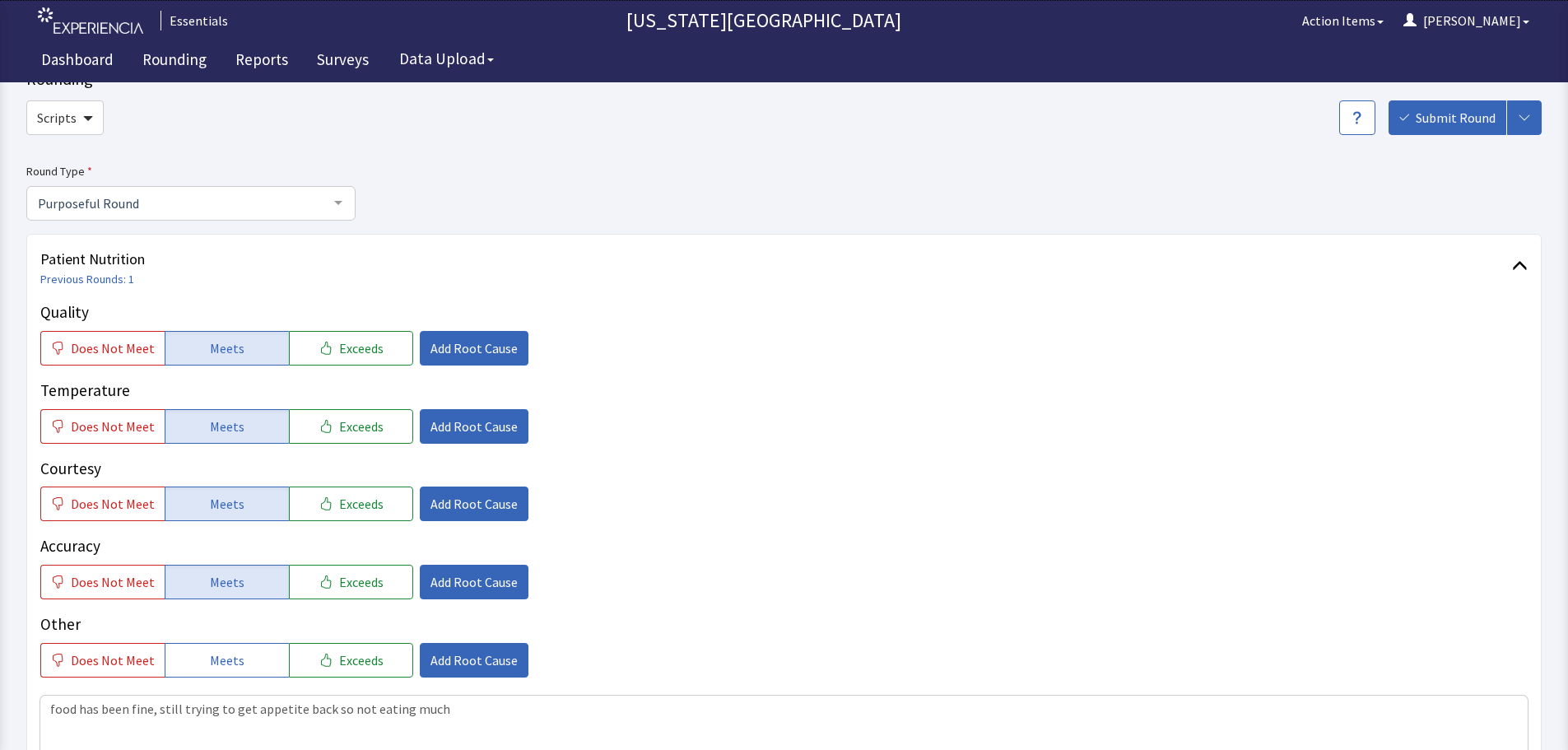
scroll to position [0, 0]
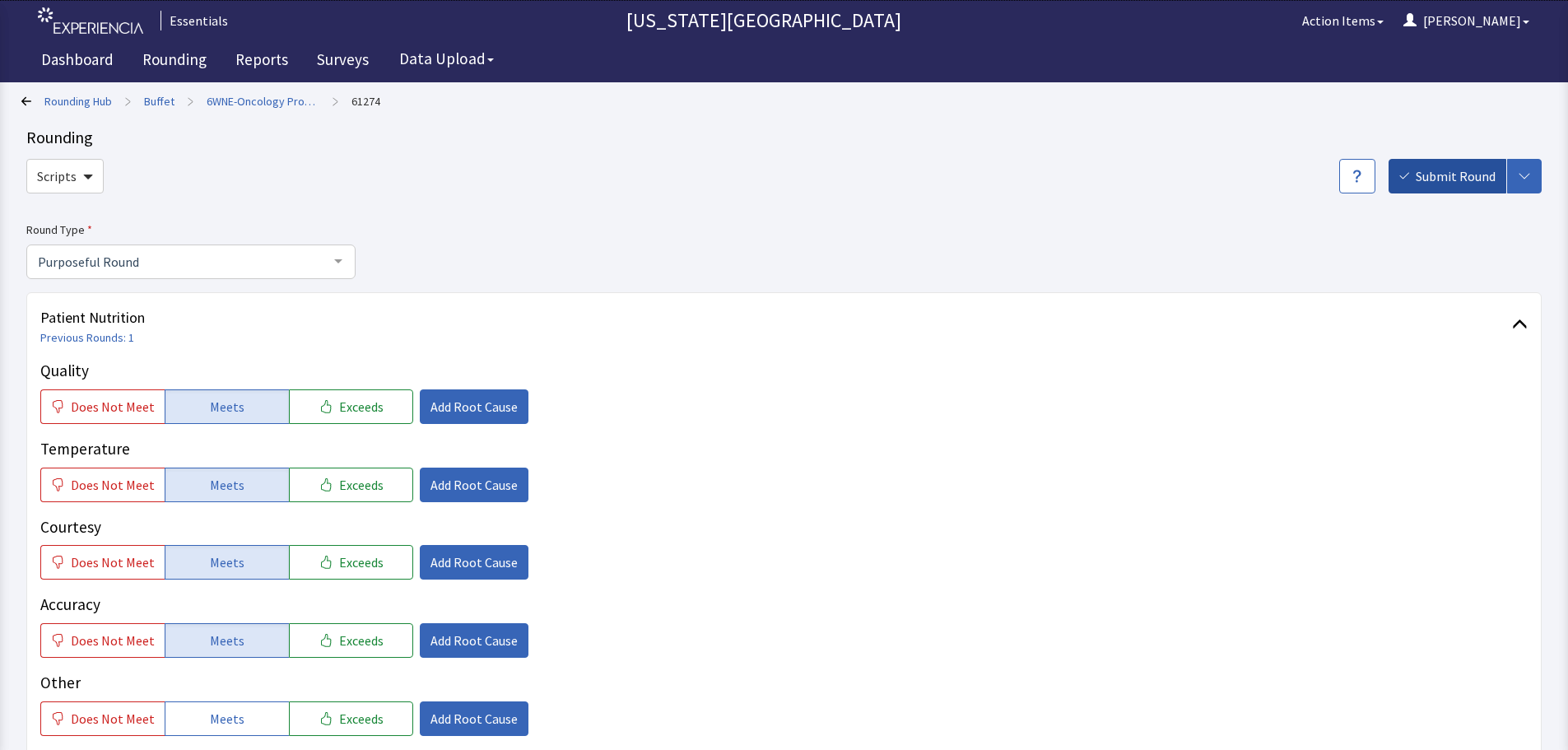
click at [1425, 161] on button "Submit Round" at bounding box center [1447, 176] width 118 height 34
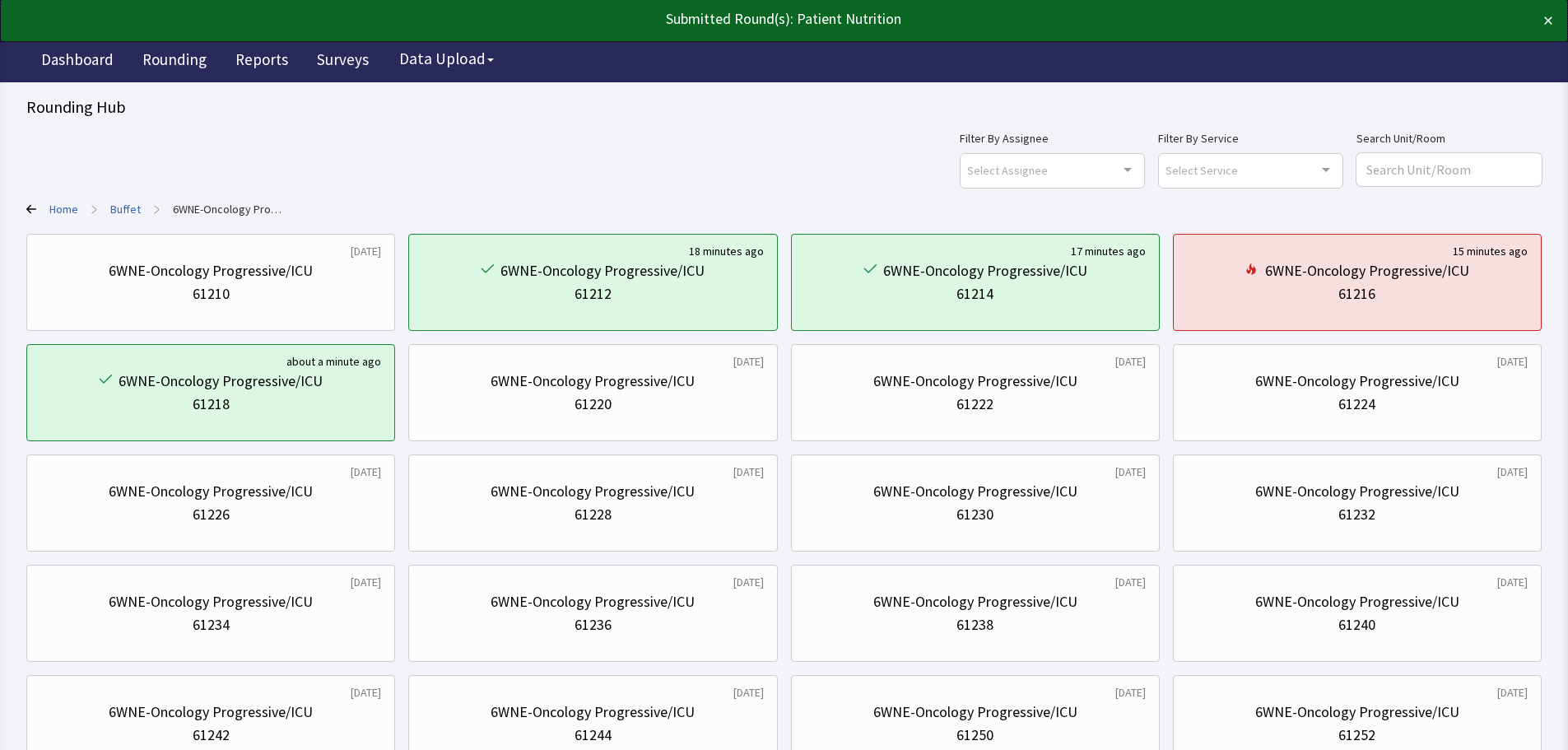
click at [58, 205] on link "Home" at bounding box center [64, 209] width 29 height 17
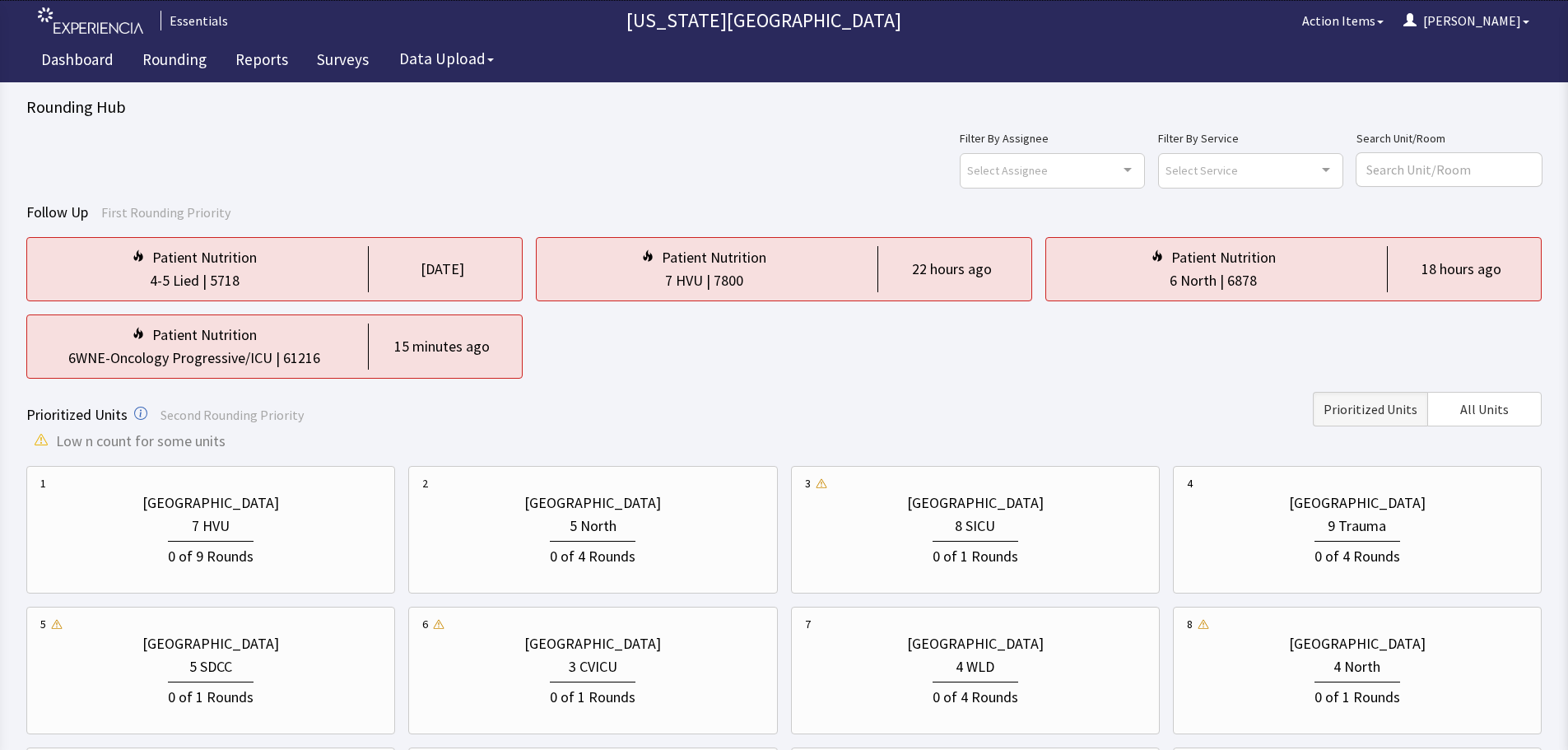
click at [1309, 163] on div "Select Service Clear Selection Patient Nutrition Environmental Services No elem…" at bounding box center [1250, 170] width 185 height 34
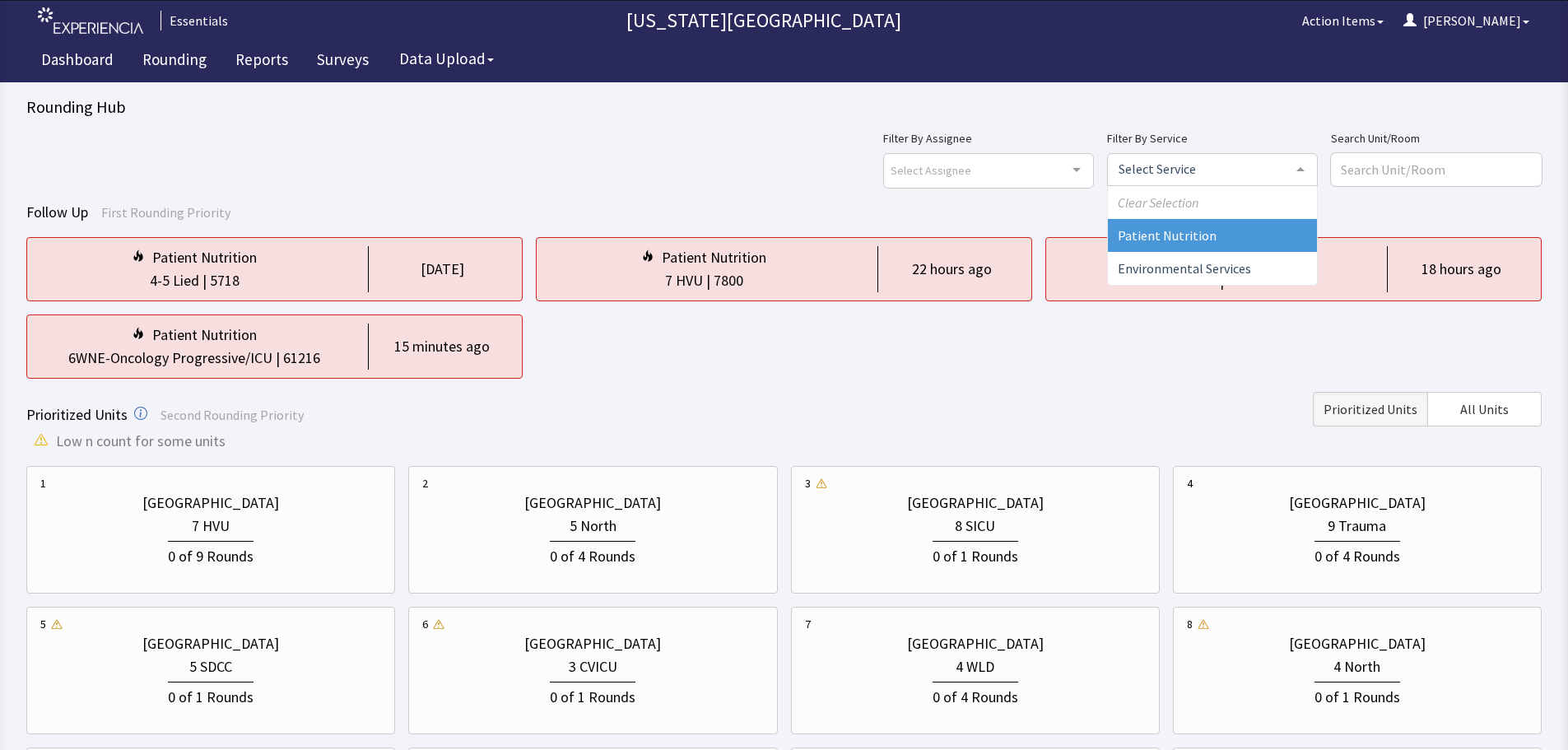
click at [1253, 234] on span "Patient Nutrition" at bounding box center [1212, 235] width 209 height 33
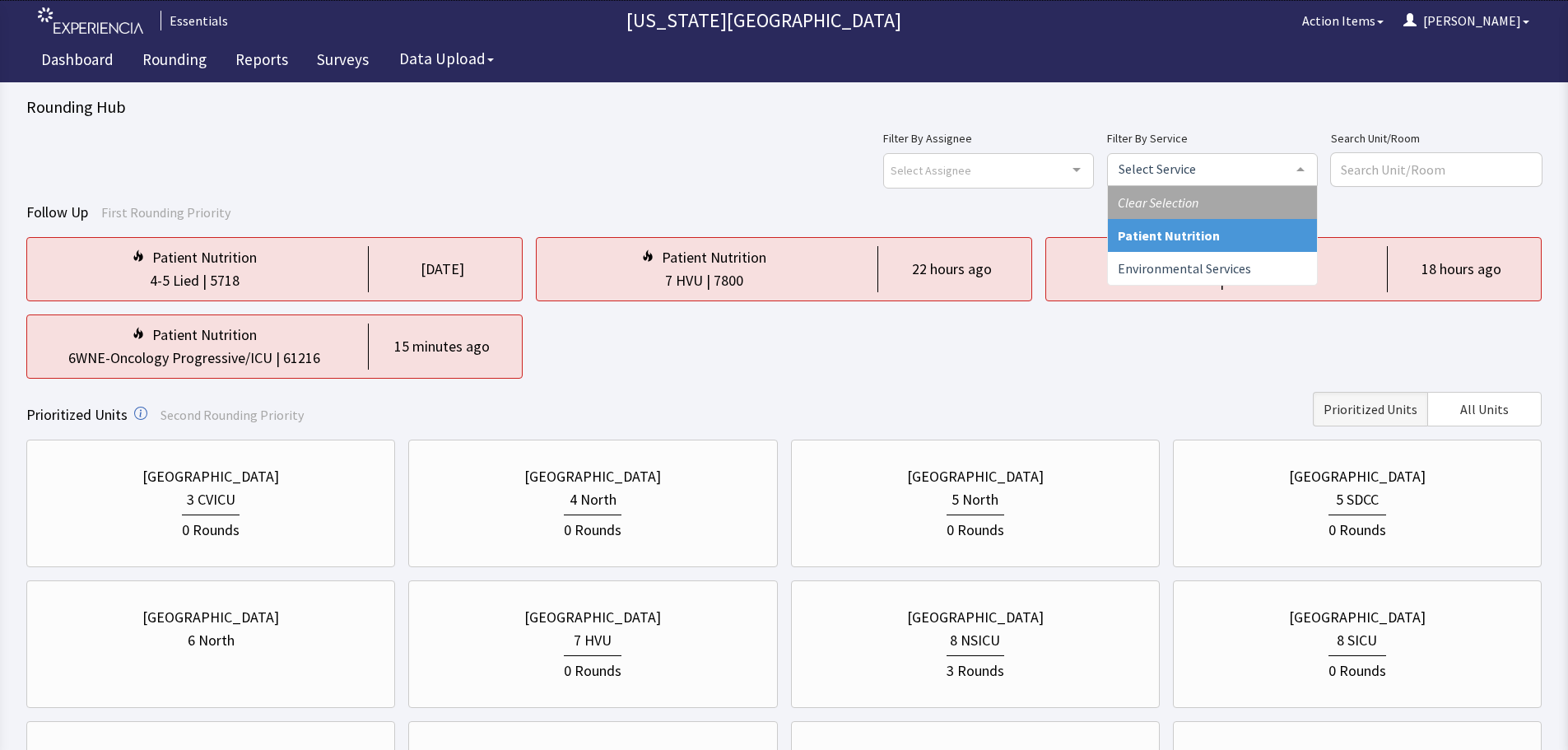
click at [1240, 203] on span "Clear Selection" at bounding box center [1212, 202] width 209 height 33
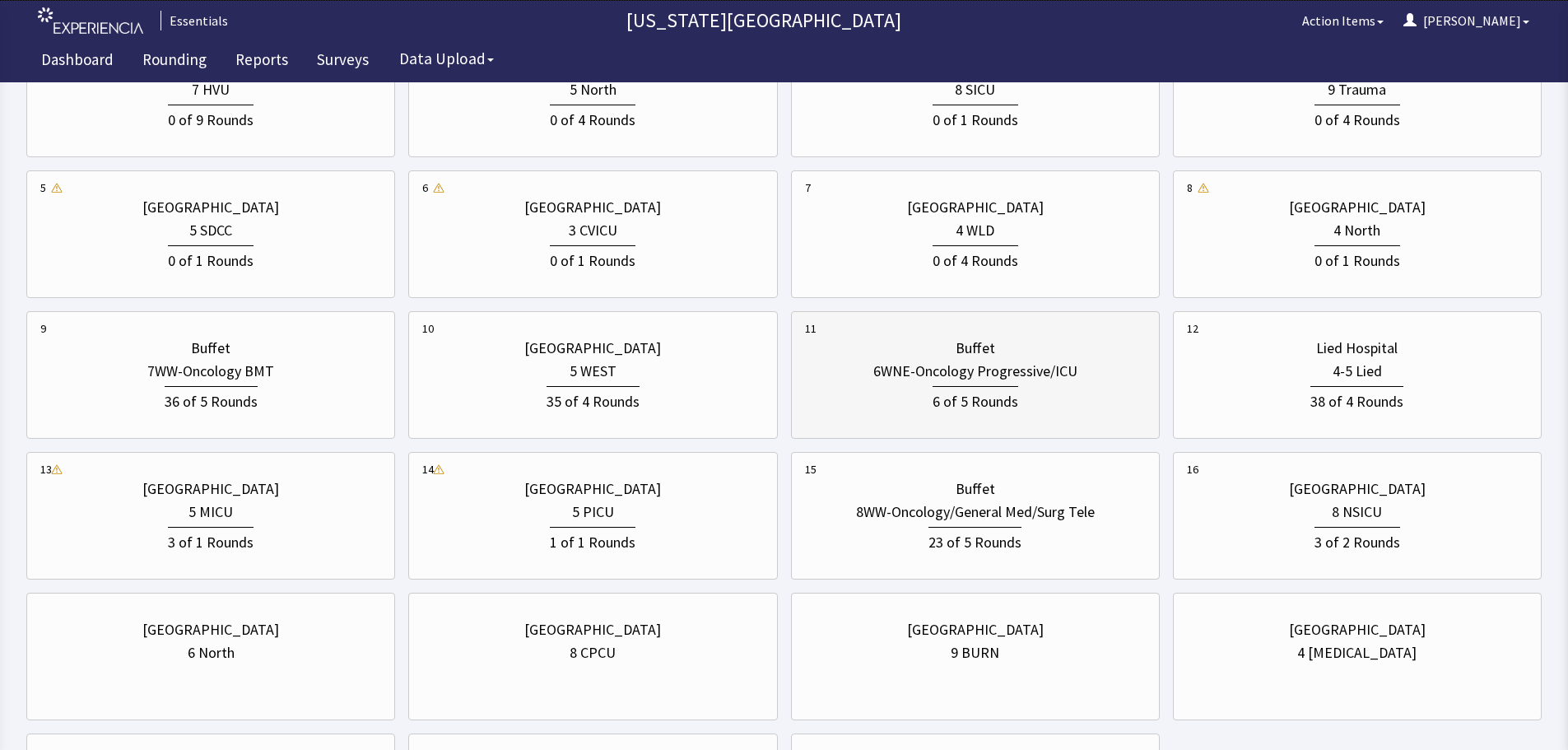
scroll to position [412, 0]
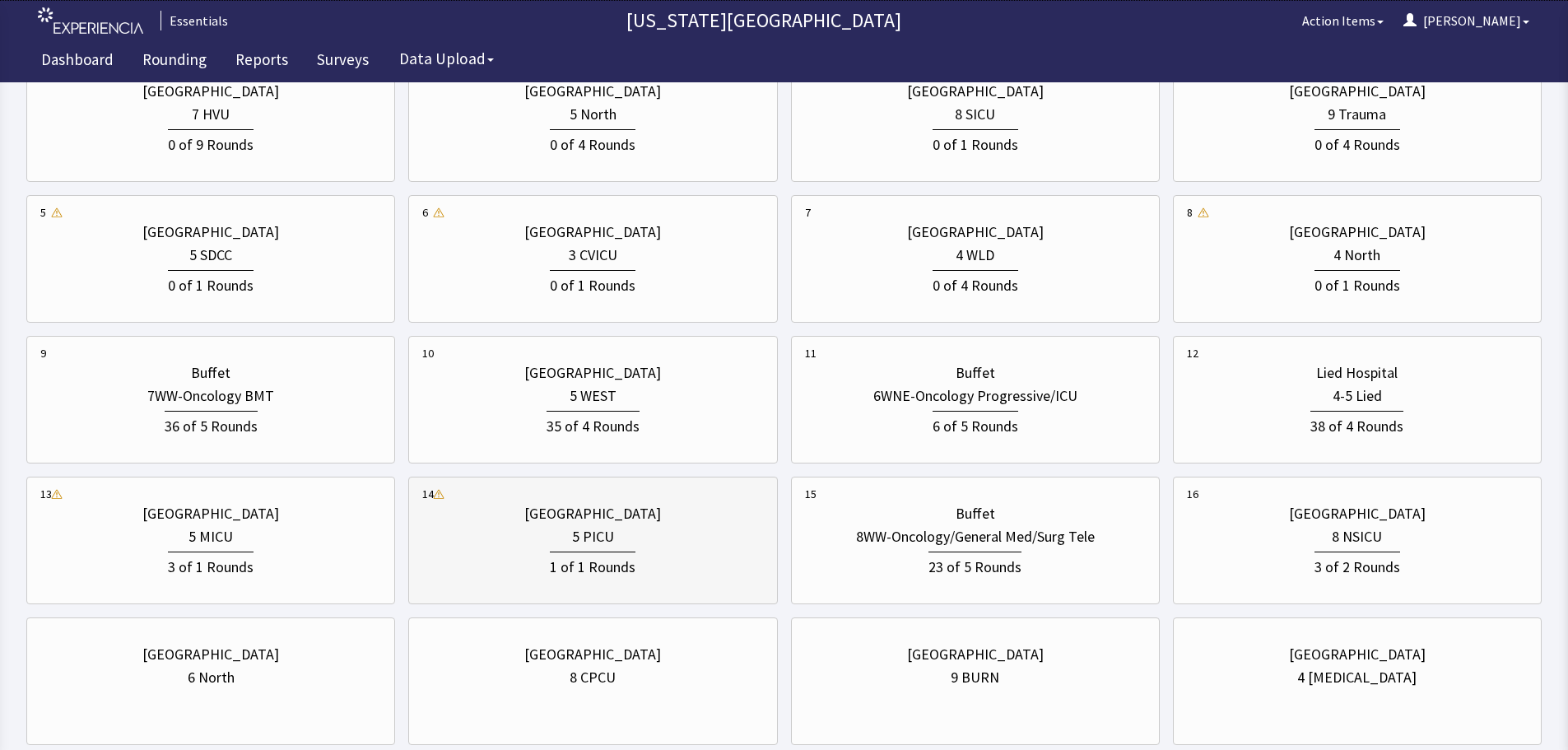
click at [438, 494] on icon at bounding box center [438, 494] width 1 height 4
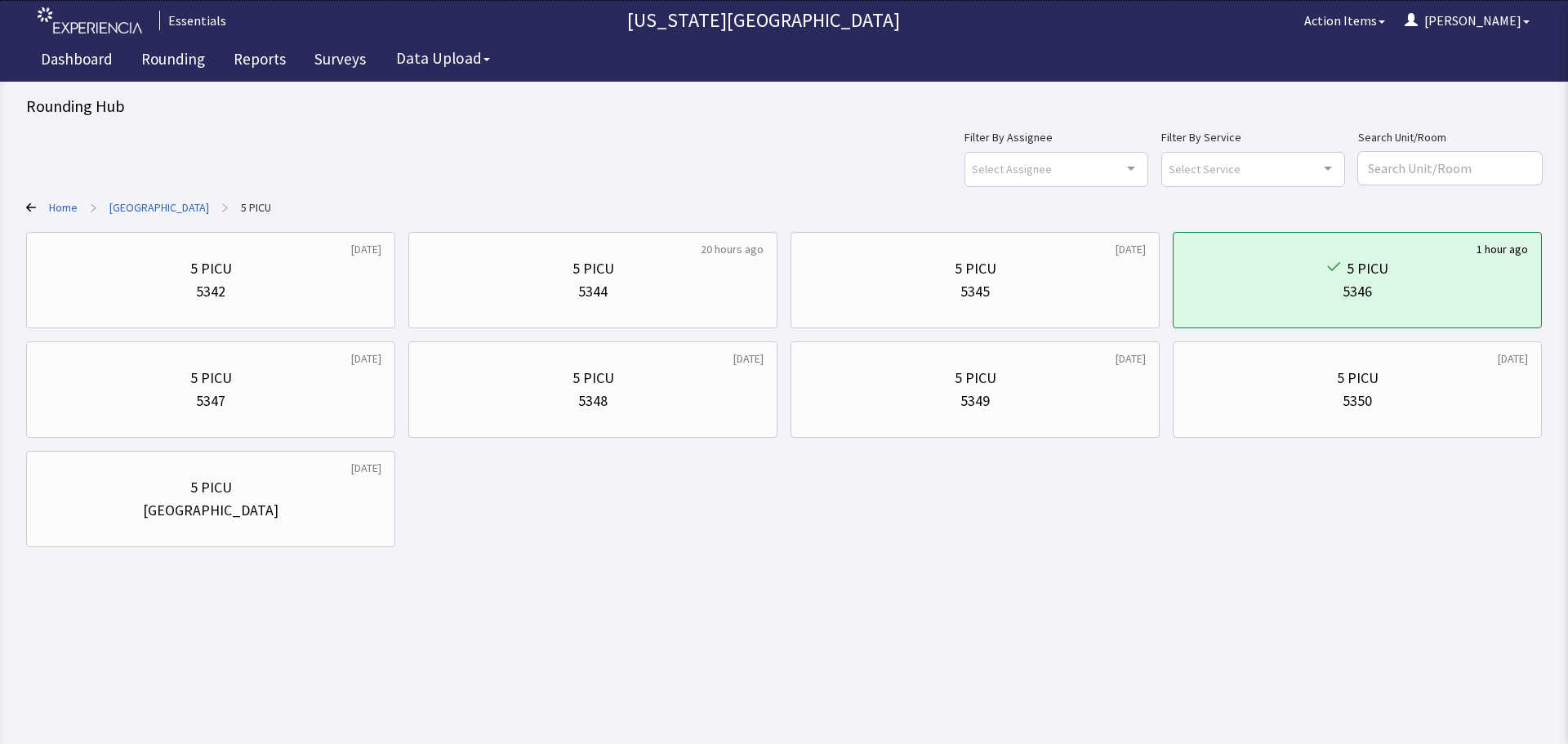
click at [65, 200] on link "Home" at bounding box center [63, 207] width 29 height 17
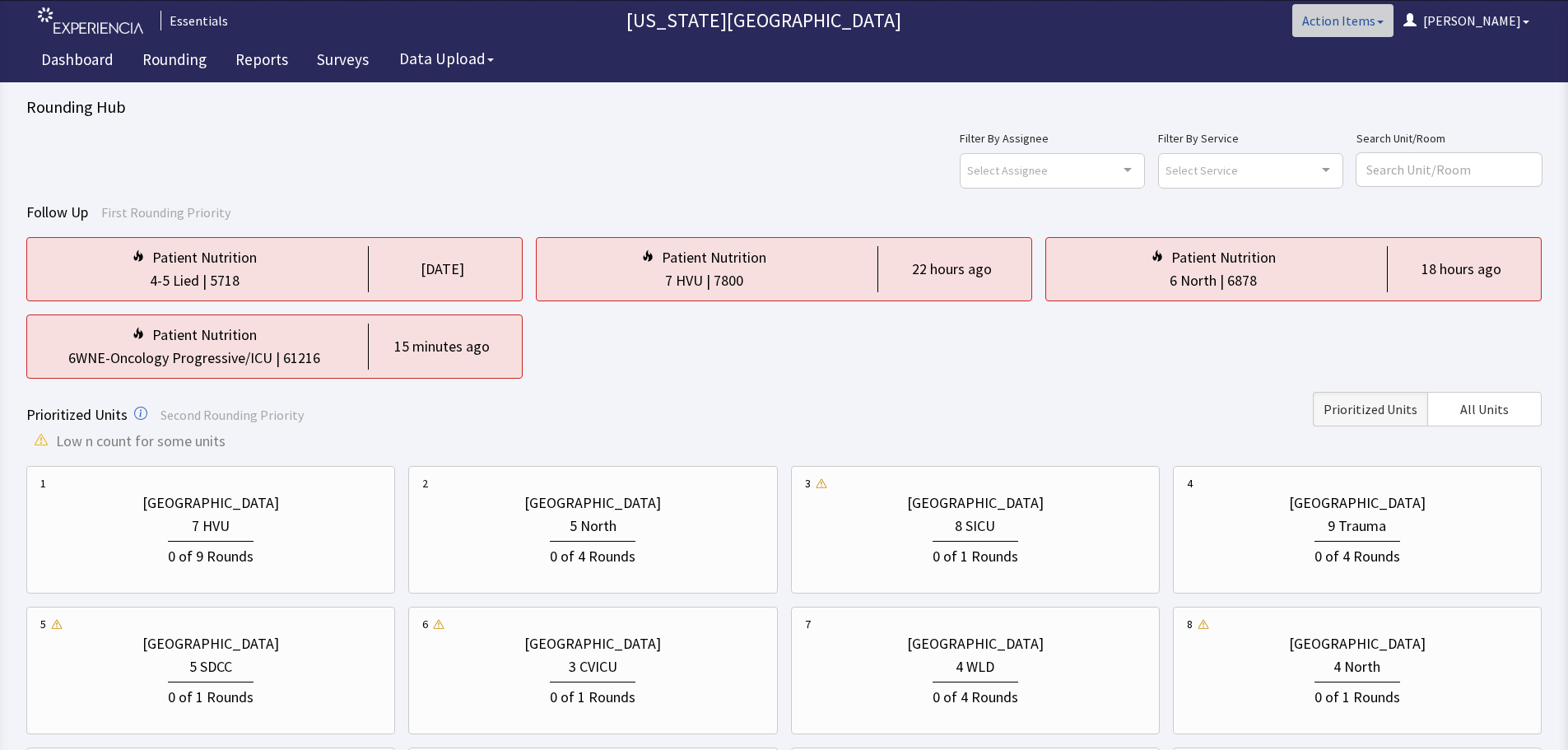
click at [1393, 20] on button "Action Items" at bounding box center [1343, 20] width 102 height 33
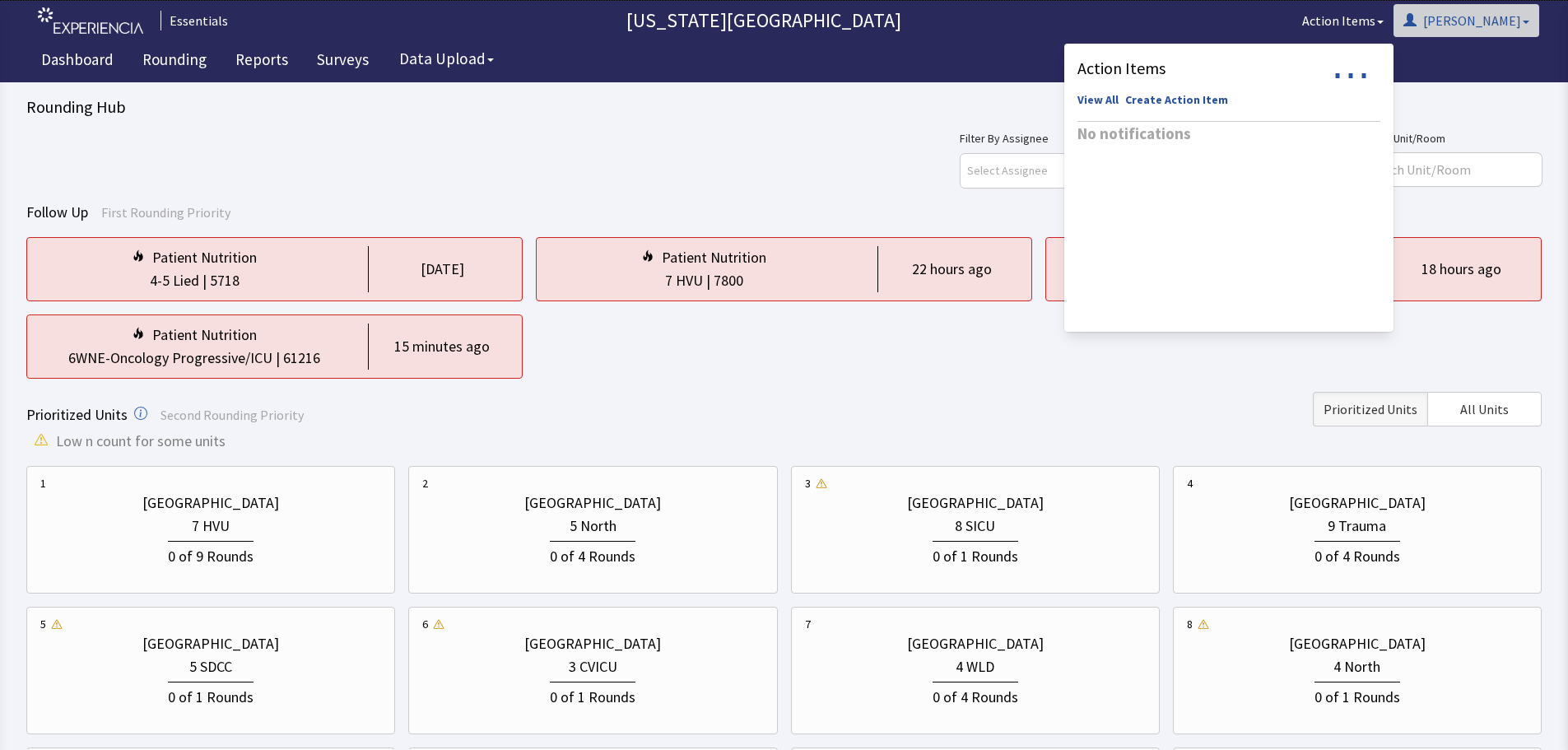
click at [1534, 18] on button "[PERSON_NAME]" at bounding box center [1465, 20] width 146 height 33
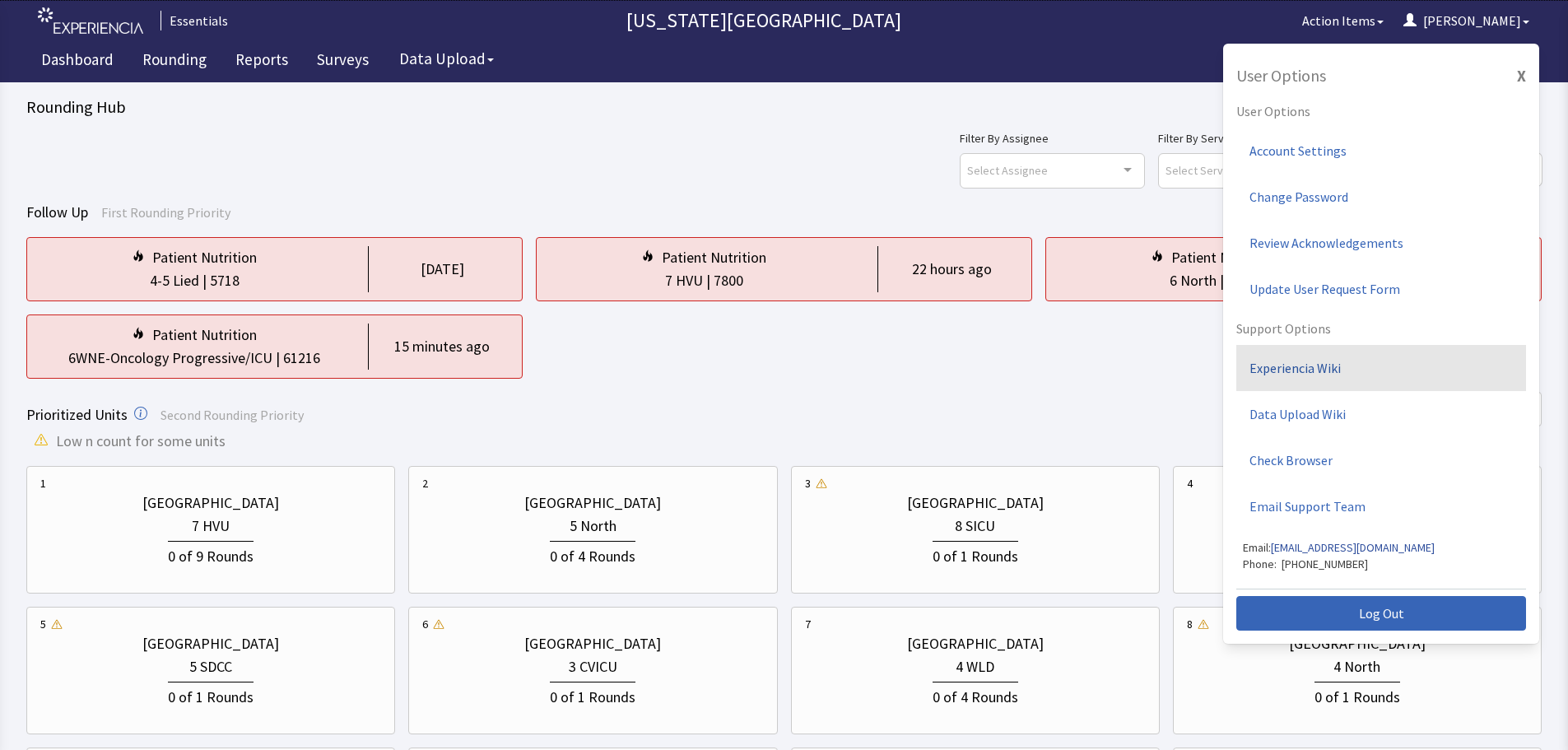
click at [1304, 367] on link "Experiencia Wiki" at bounding box center [1381, 368] width 290 height 46
